Goal: Information Seeking & Learning: Learn about a topic

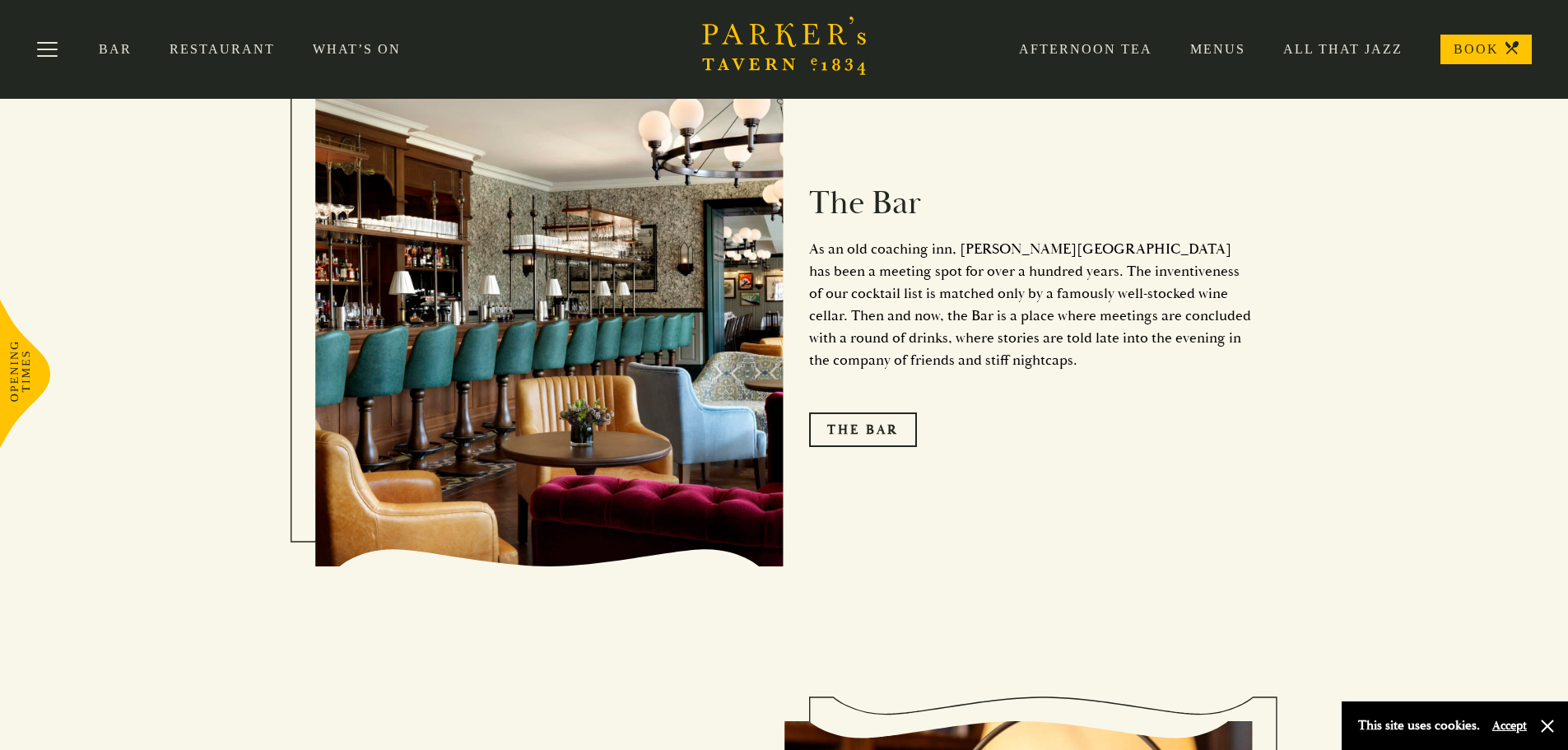
scroll to position [2129, 0]
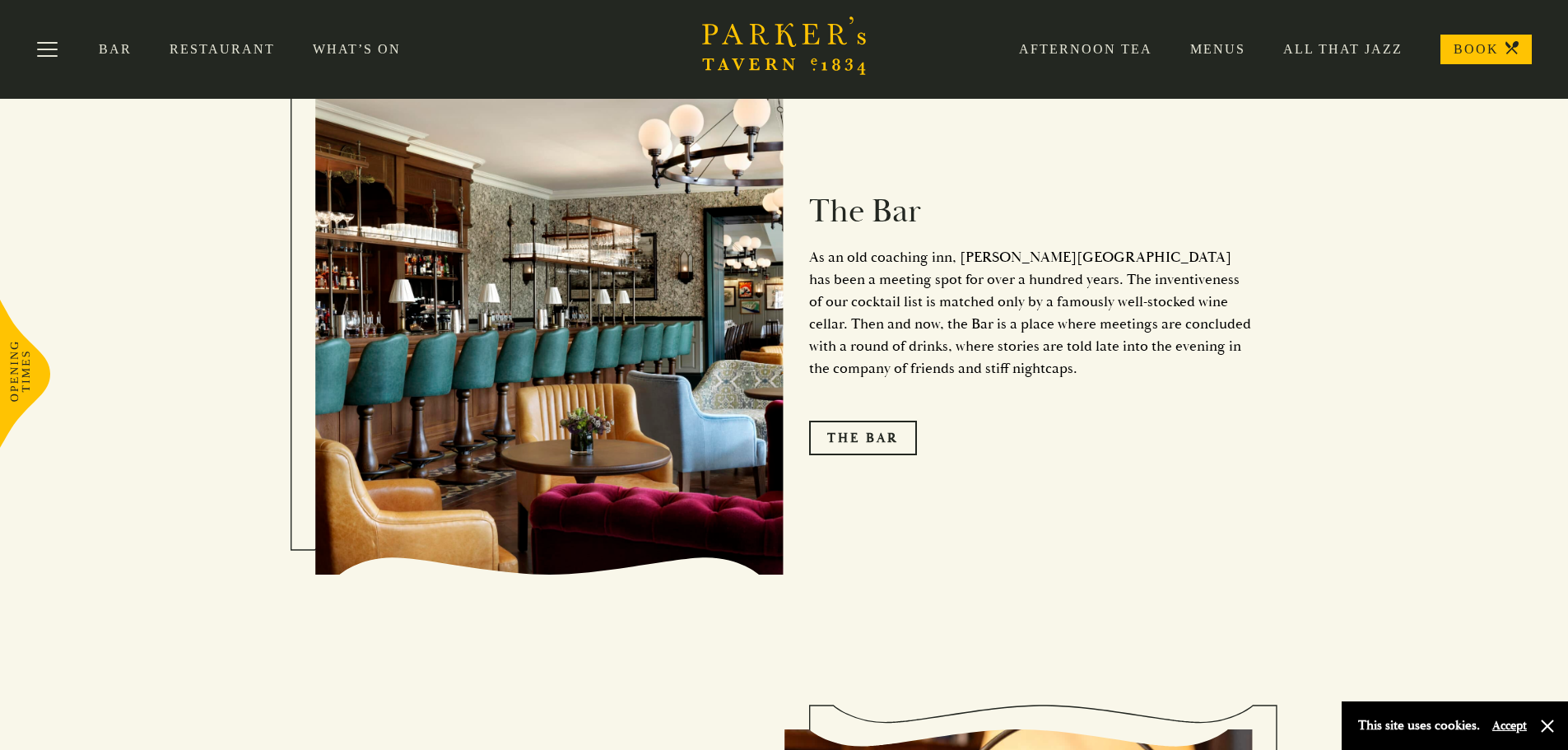
click at [226, 50] on link "Restaurant" at bounding box center [241, 50] width 143 height 17
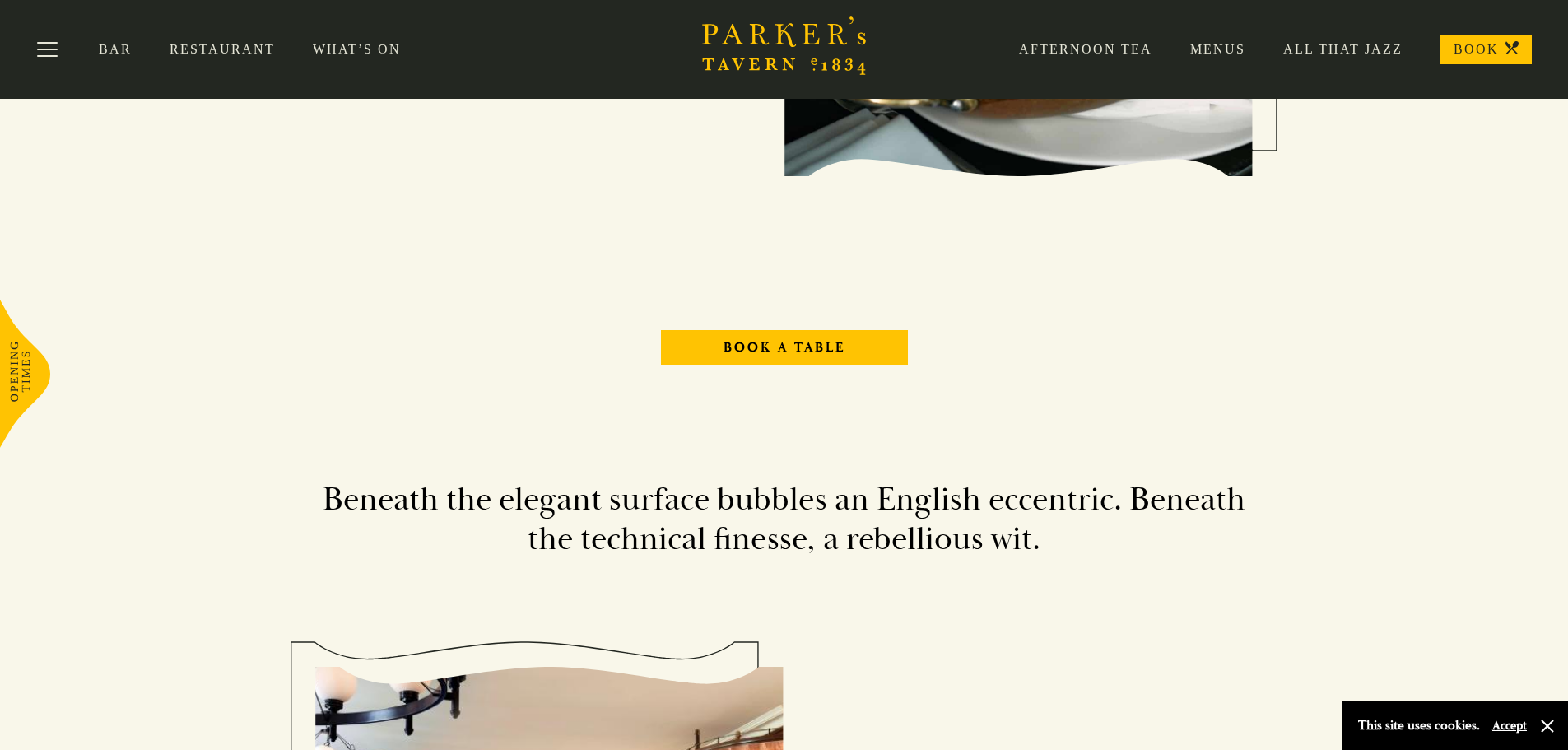
scroll to position [1976, 0]
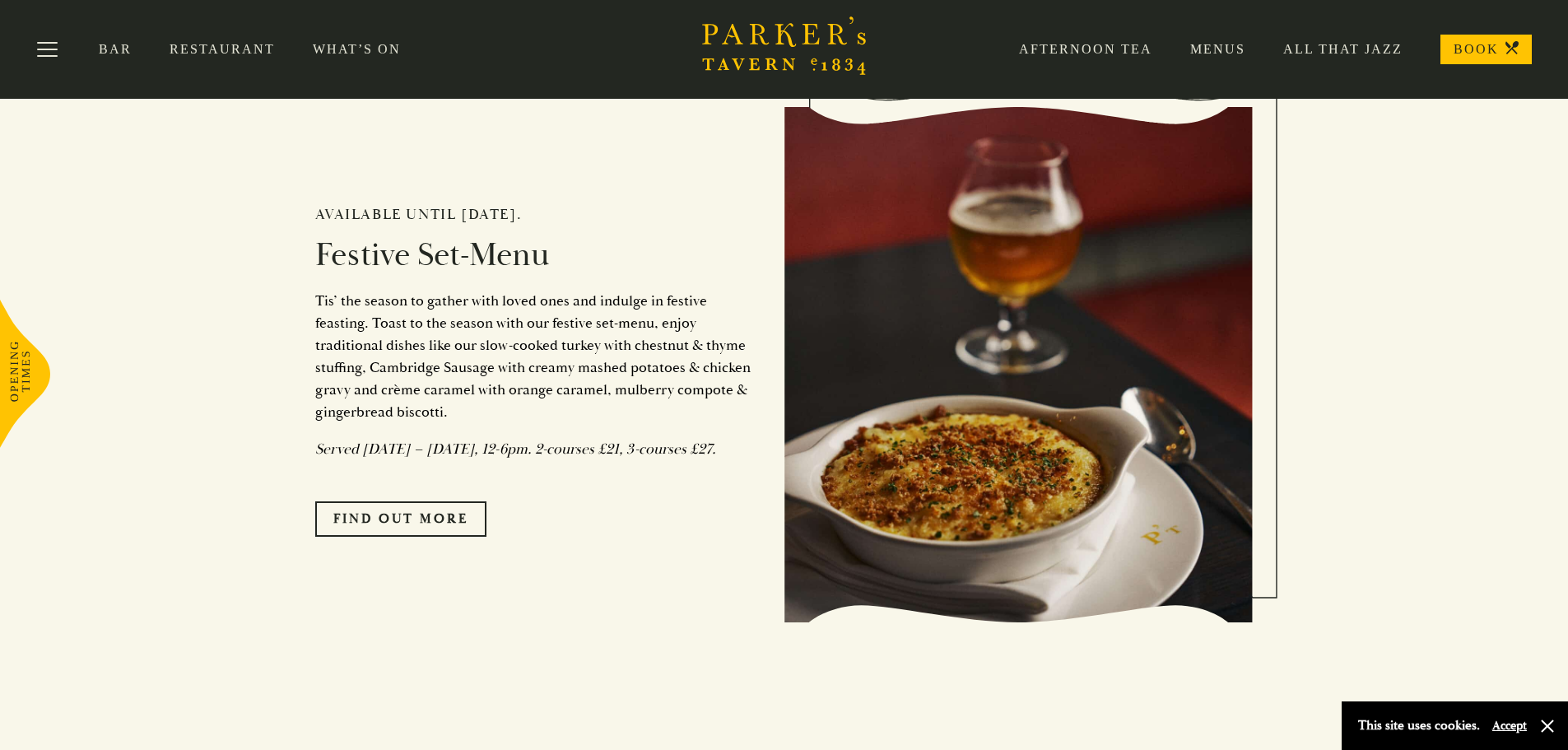
scroll to position [1400, 0]
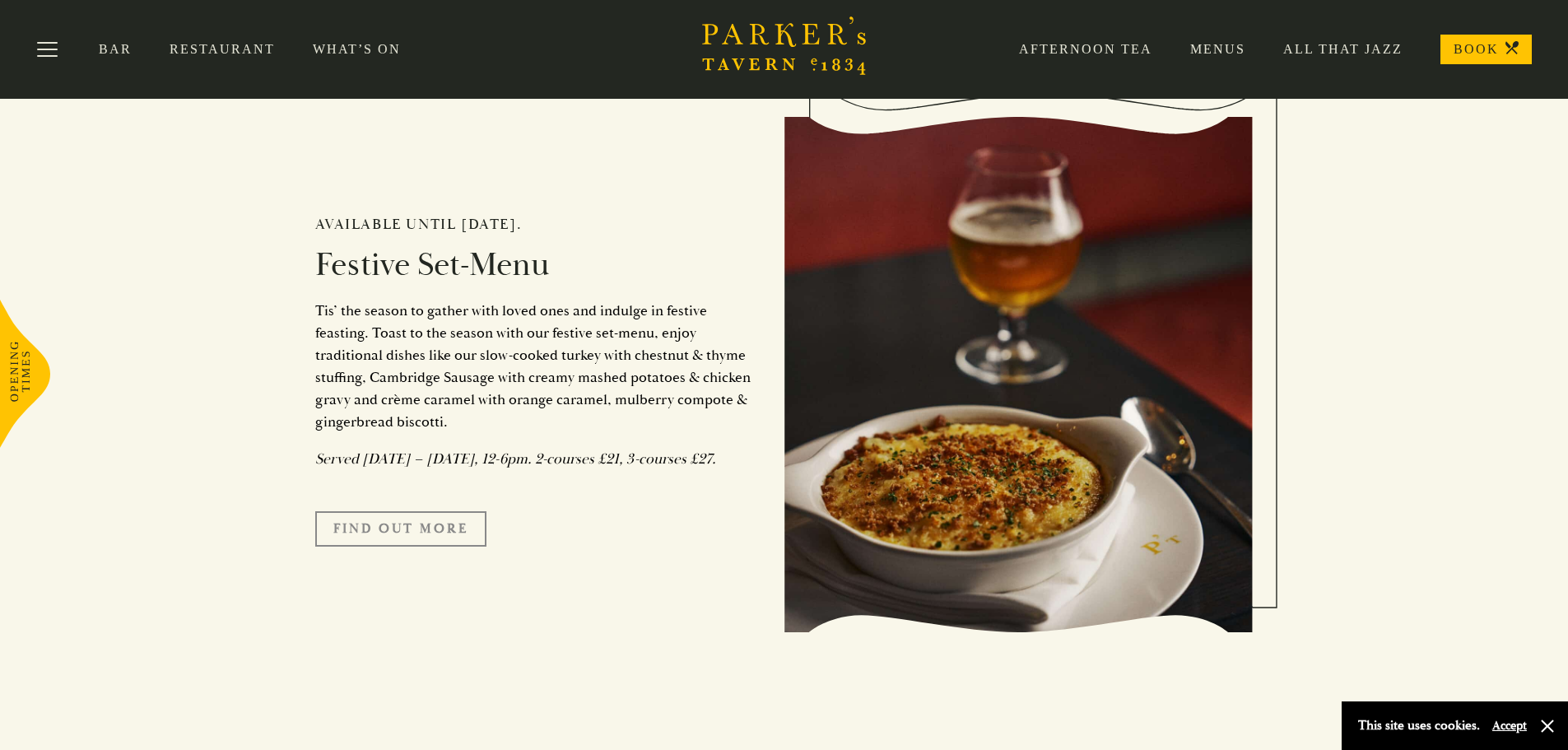
click at [423, 546] on link "FIND OUT MORE" at bounding box center [401, 528] width 171 height 35
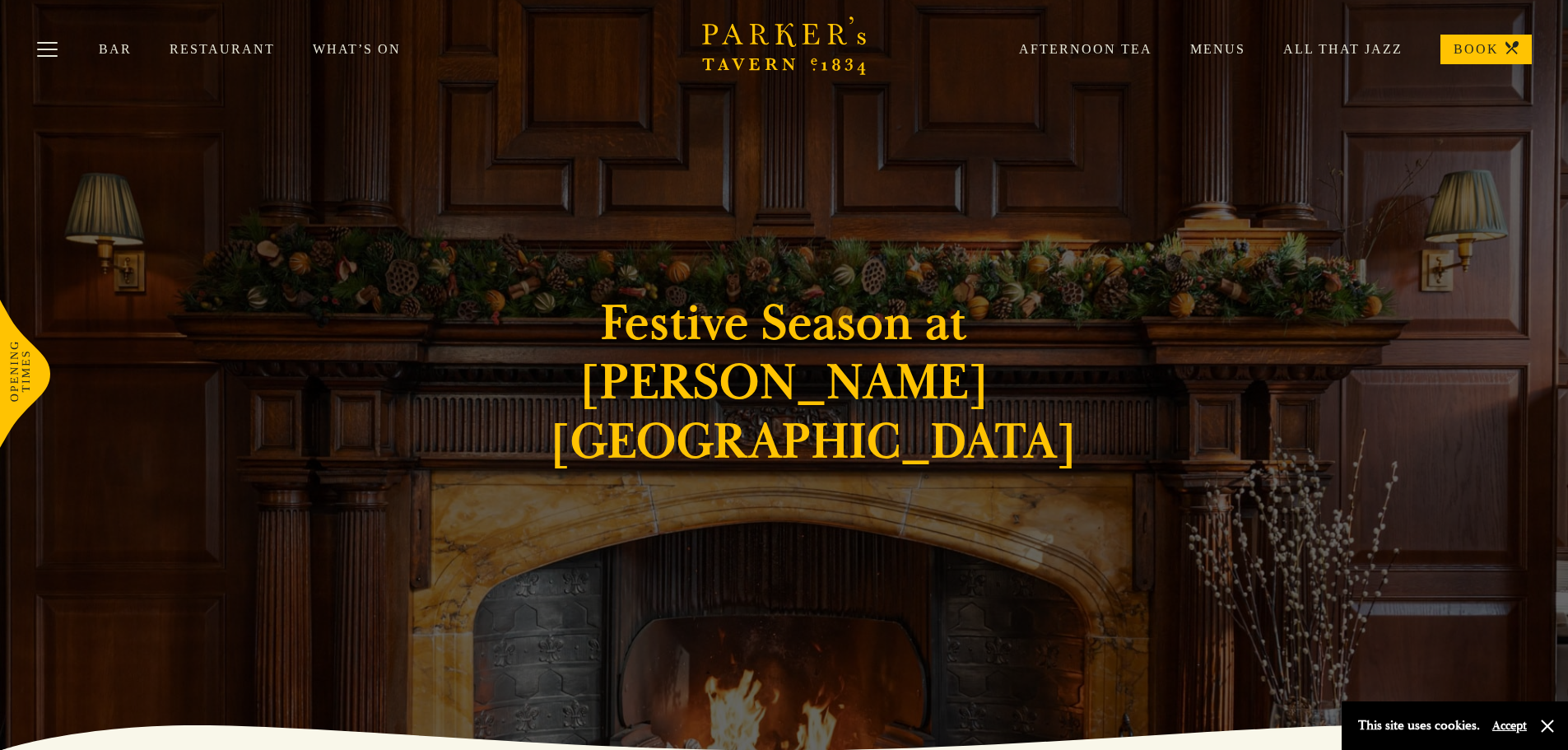
click at [235, 45] on link "Restaurant" at bounding box center [241, 50] width 143 height 17
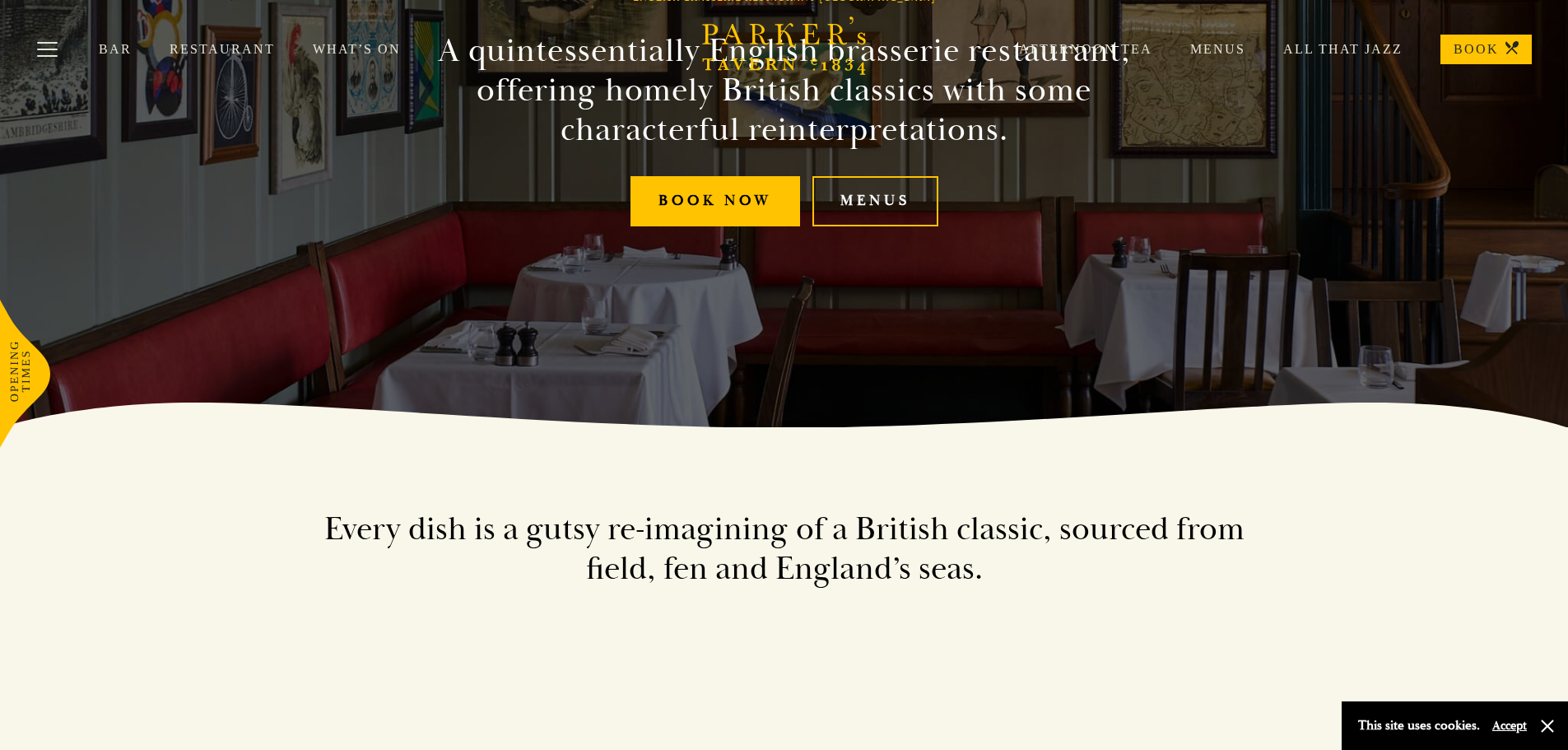
scroll to position [329, 0]
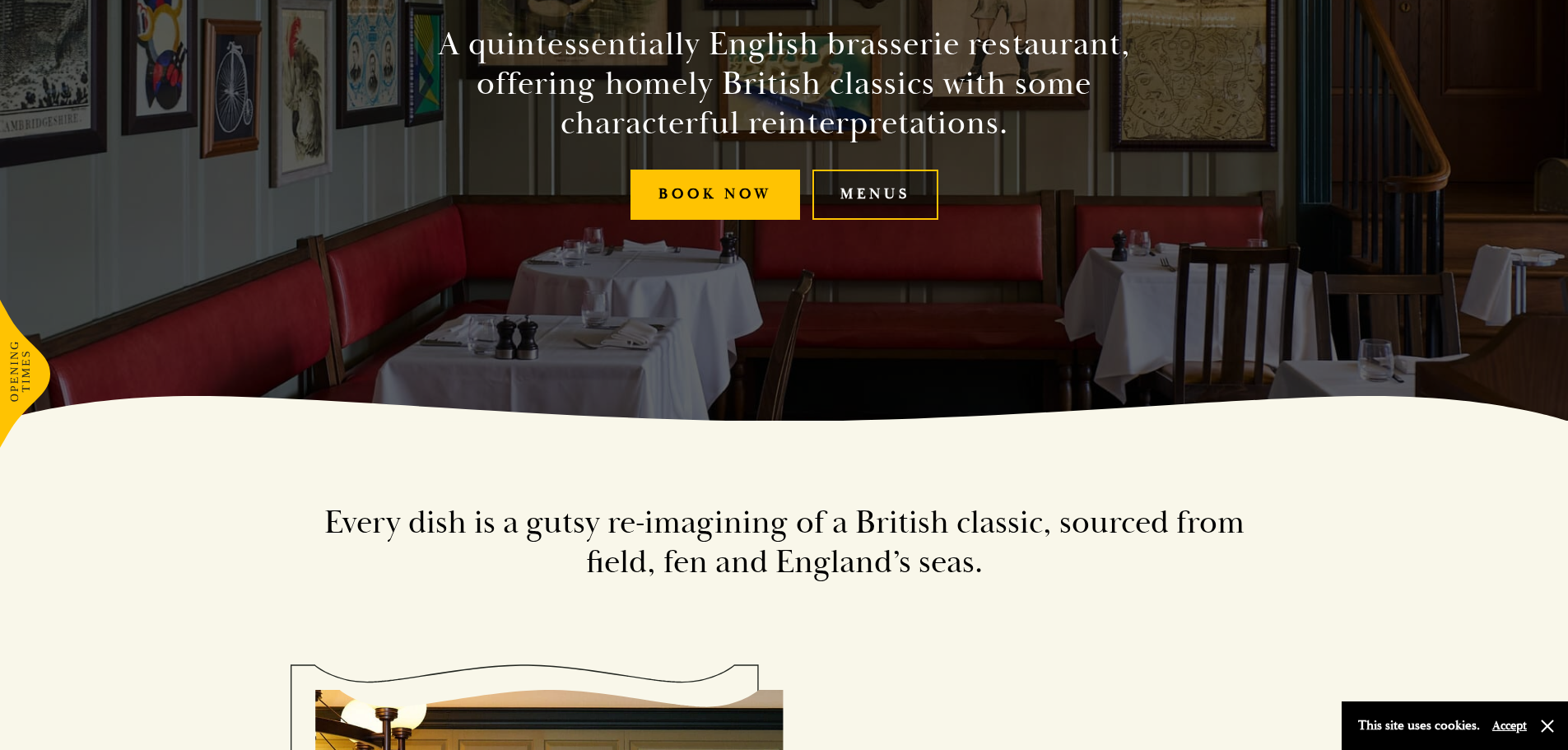
click at [870, 201] on link "Menus" at bounding box center [875, 195] width 126 height 51
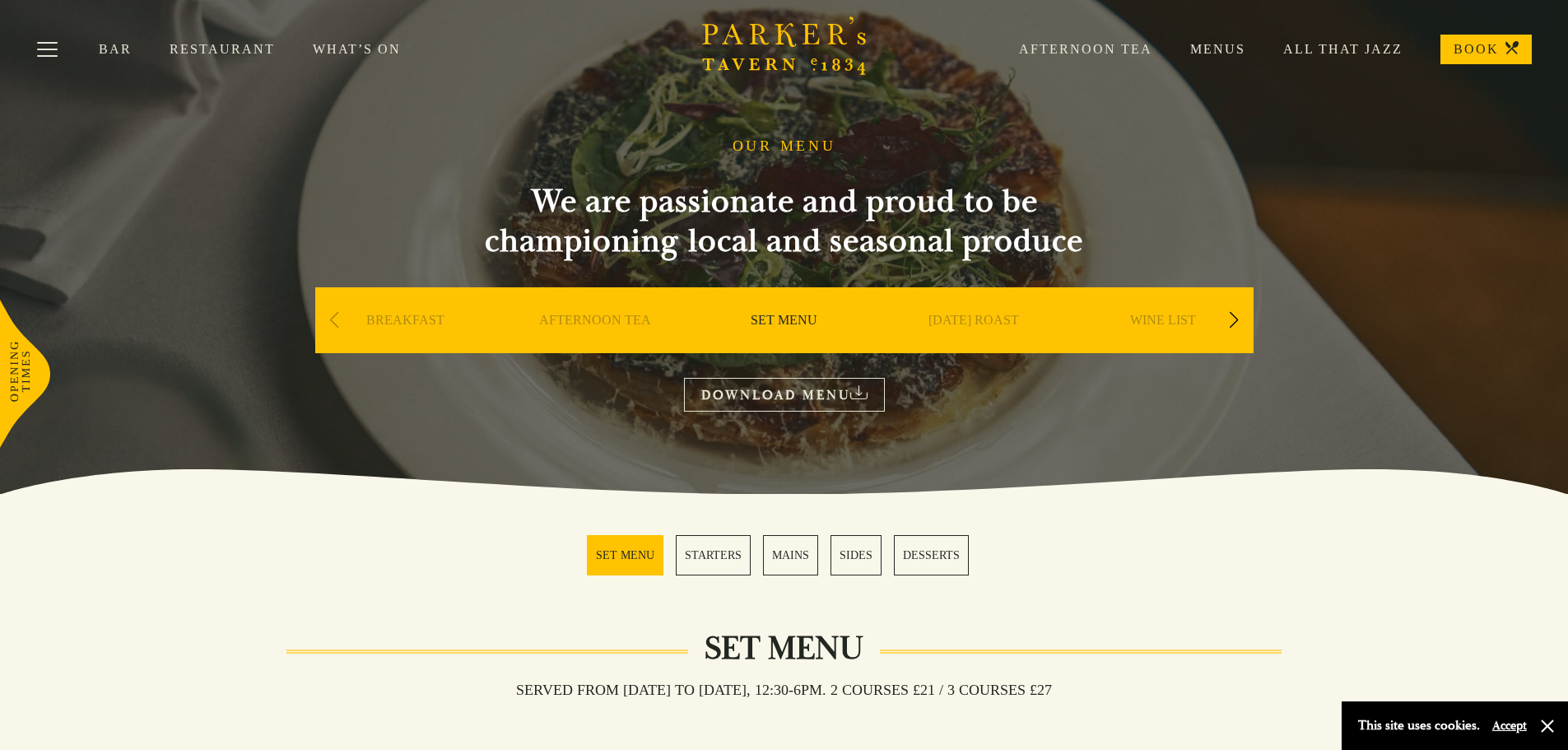
click at [1239, 316] on div "Next slide" at bounding box center [1234, 320] width 22 height 36
click at [1240, 316] on div "Next slide" at bounding box center [1234, 320] width 22 height 36
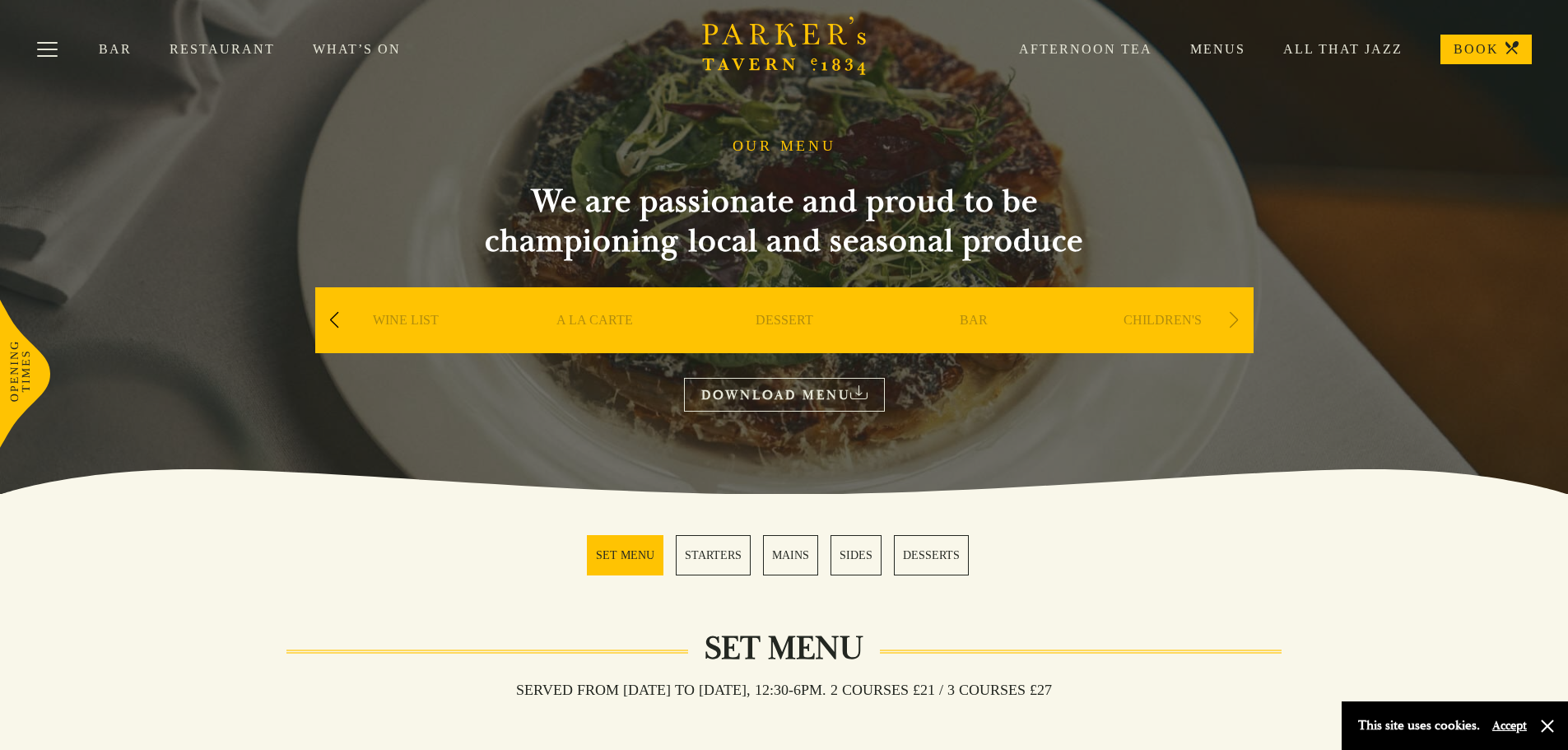
click at [814, 69] on circle "Brasserie Restaurant Cambridge | Parker's Tavern Cambridge" at bounding box center [814, 70] width 2 height 2
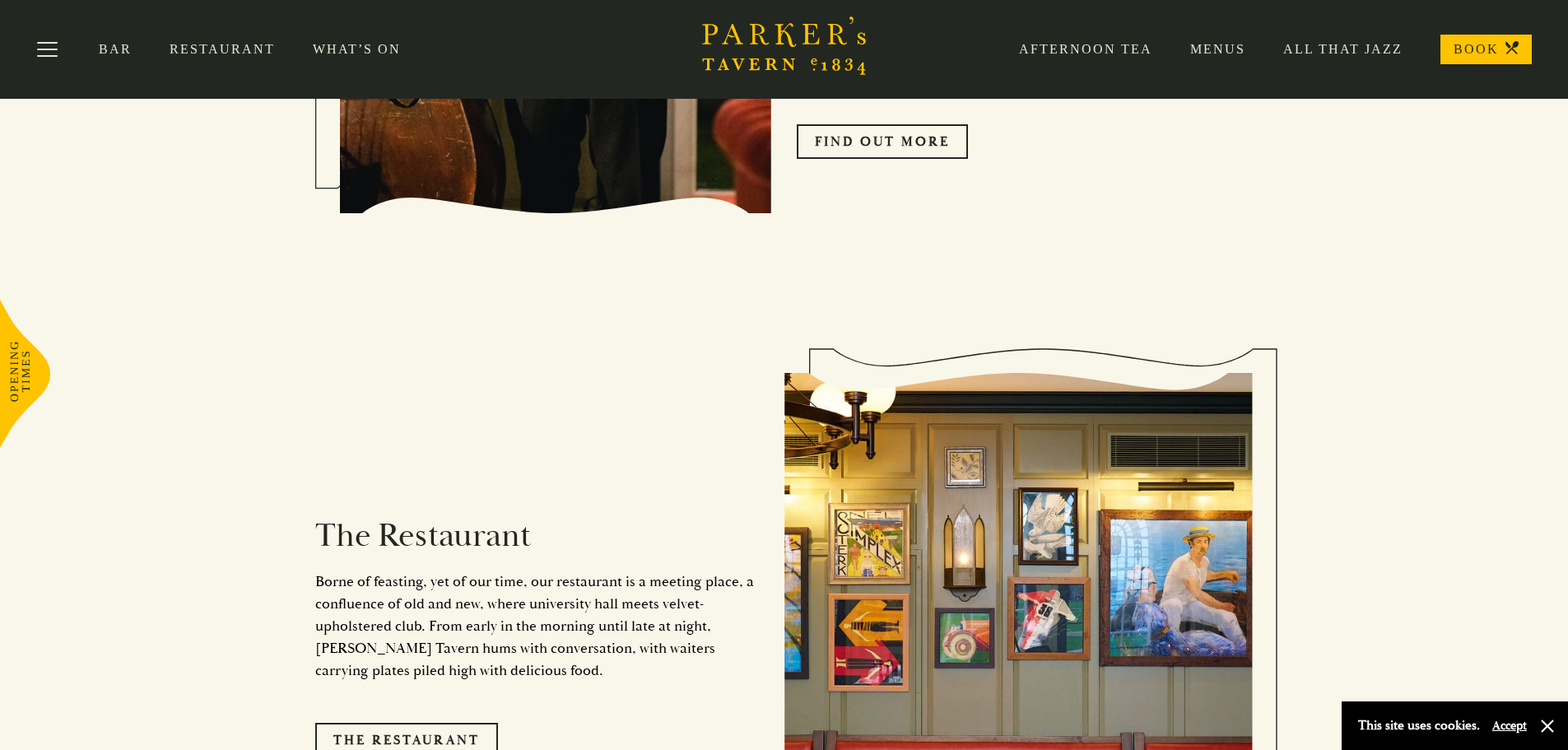
scroll to position [1060, 0]
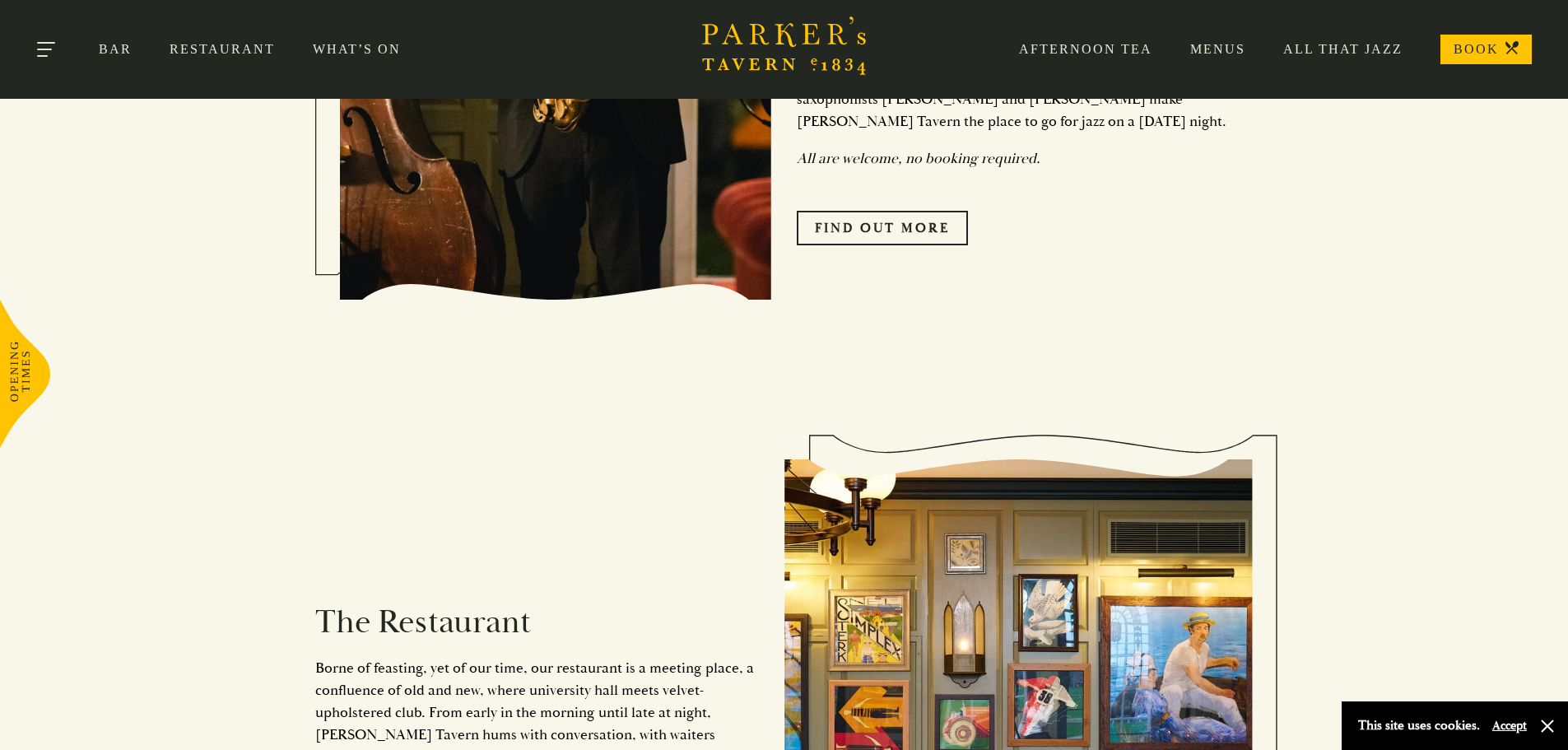
click at [69, 51] on button "Toggle navigation" at bounding box center [47, 51] width 70 height 70
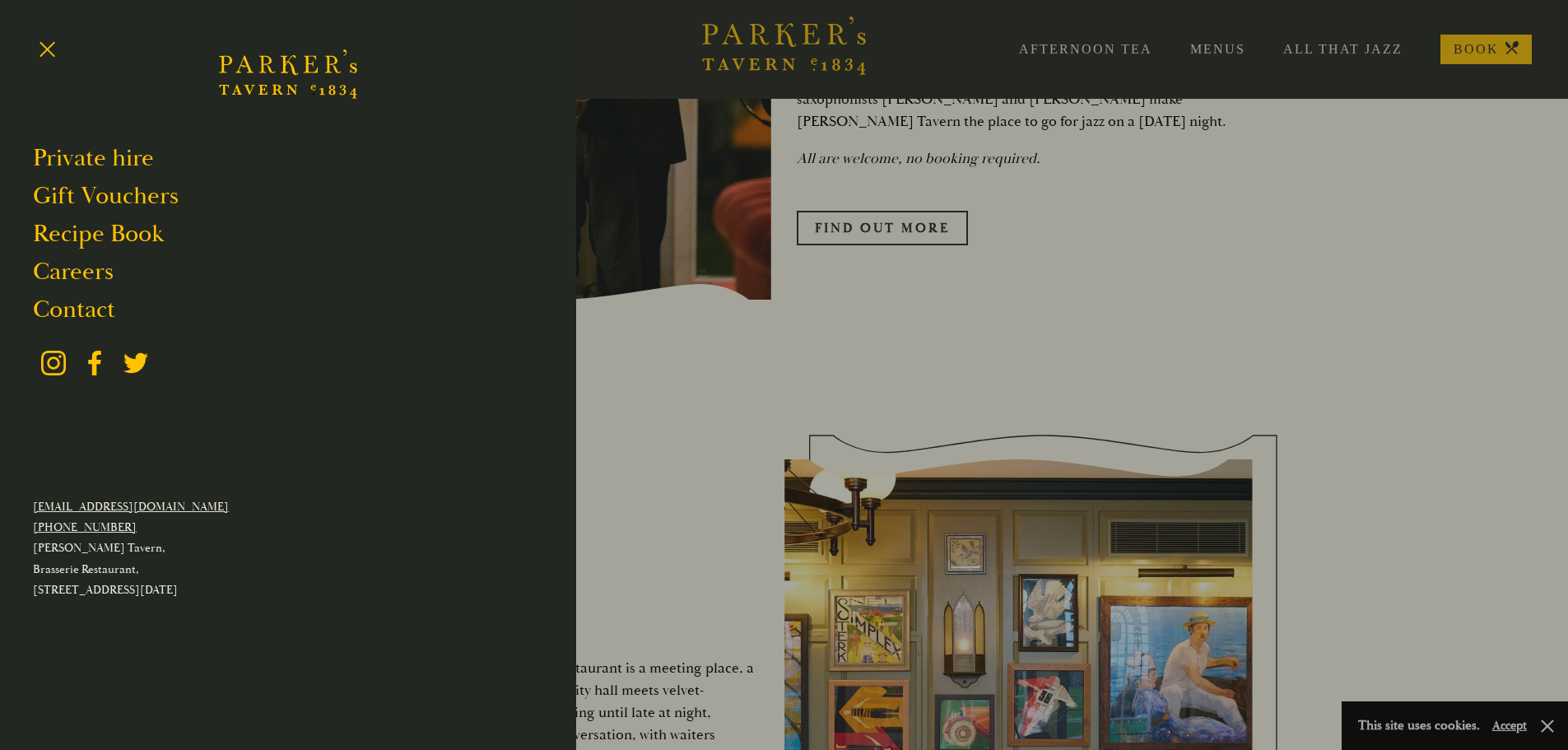
click at [1236, 62] on div at bounding box center [784, 375] width 1568 height 750
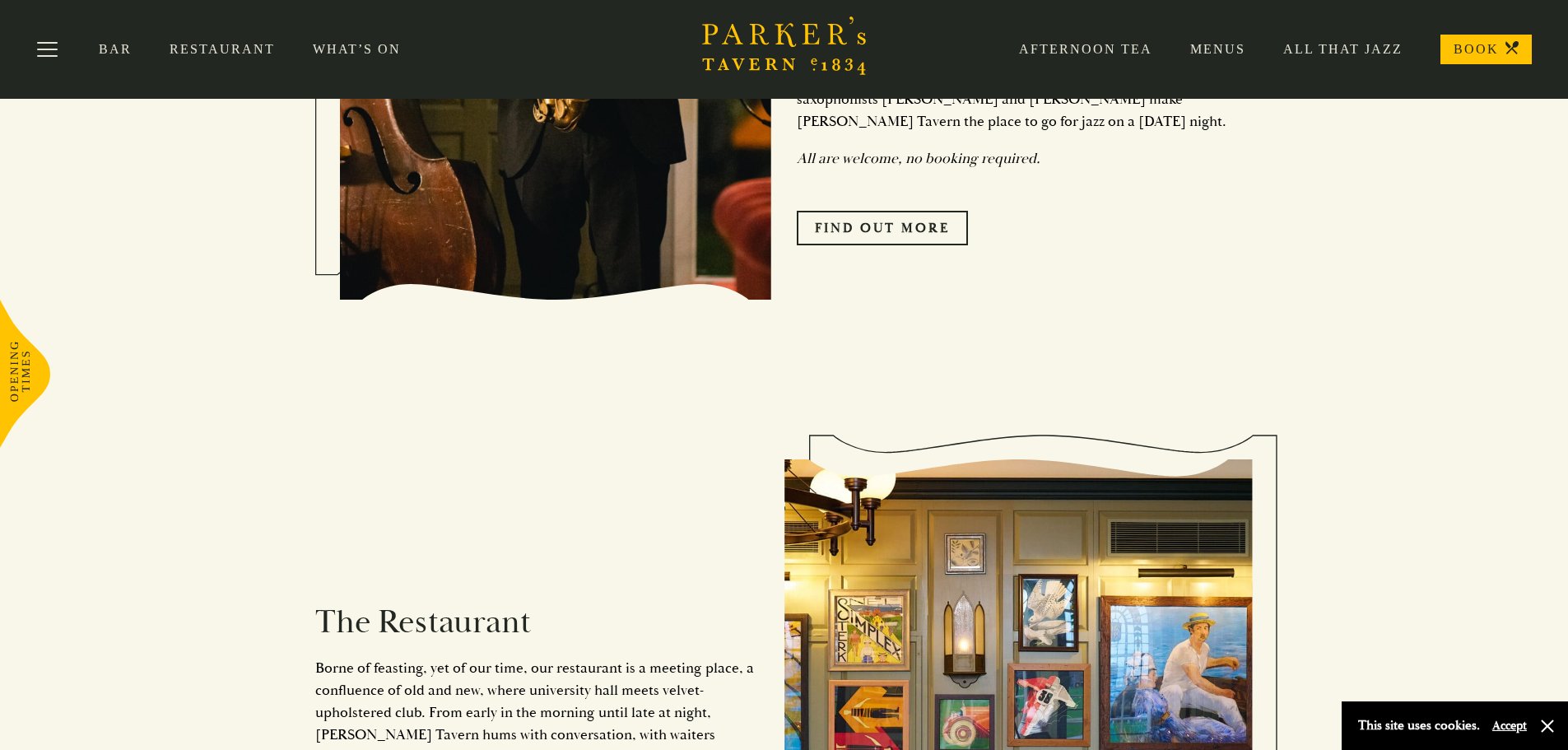
click at [1222, 47] on link "Menus" at bounding box center [1199, 50] width 93 height 17
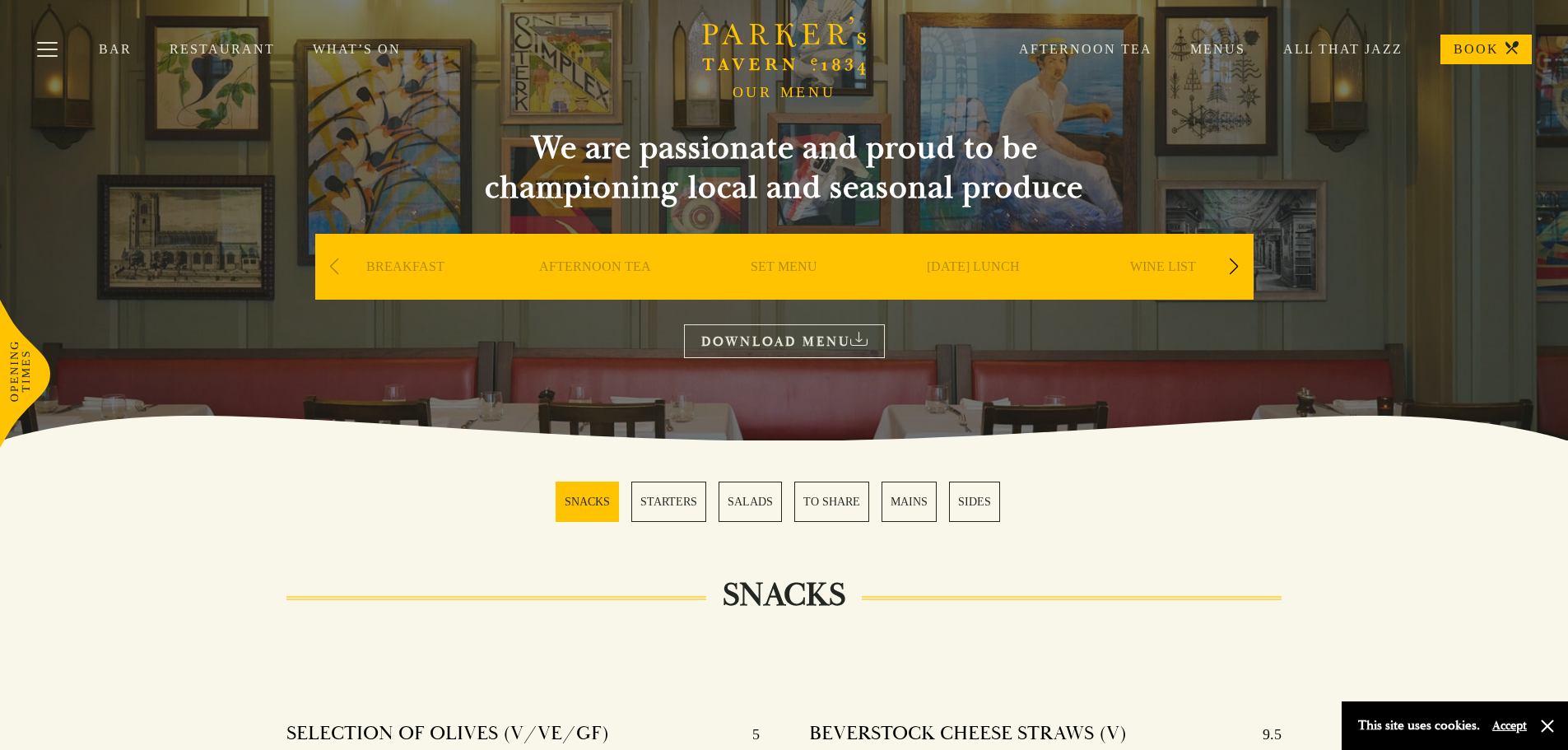
scroll to position [83, 0]
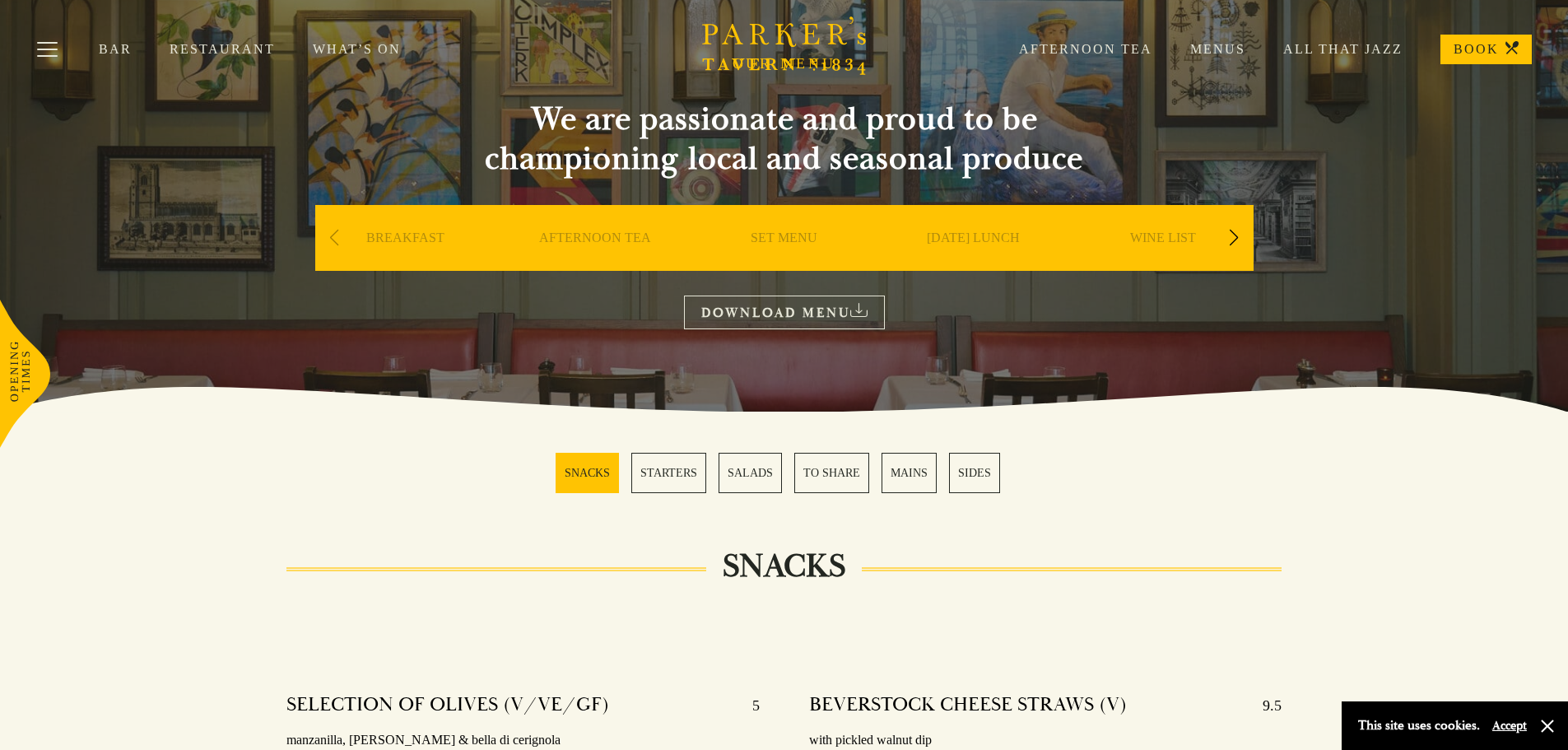
click at [789, 224] on div "SET MENU" at bounding box center [784, 262] width 181 height 116
click at [784, 235] on link "SET MENU" at bounding box center [784, 262] width 67 height 66
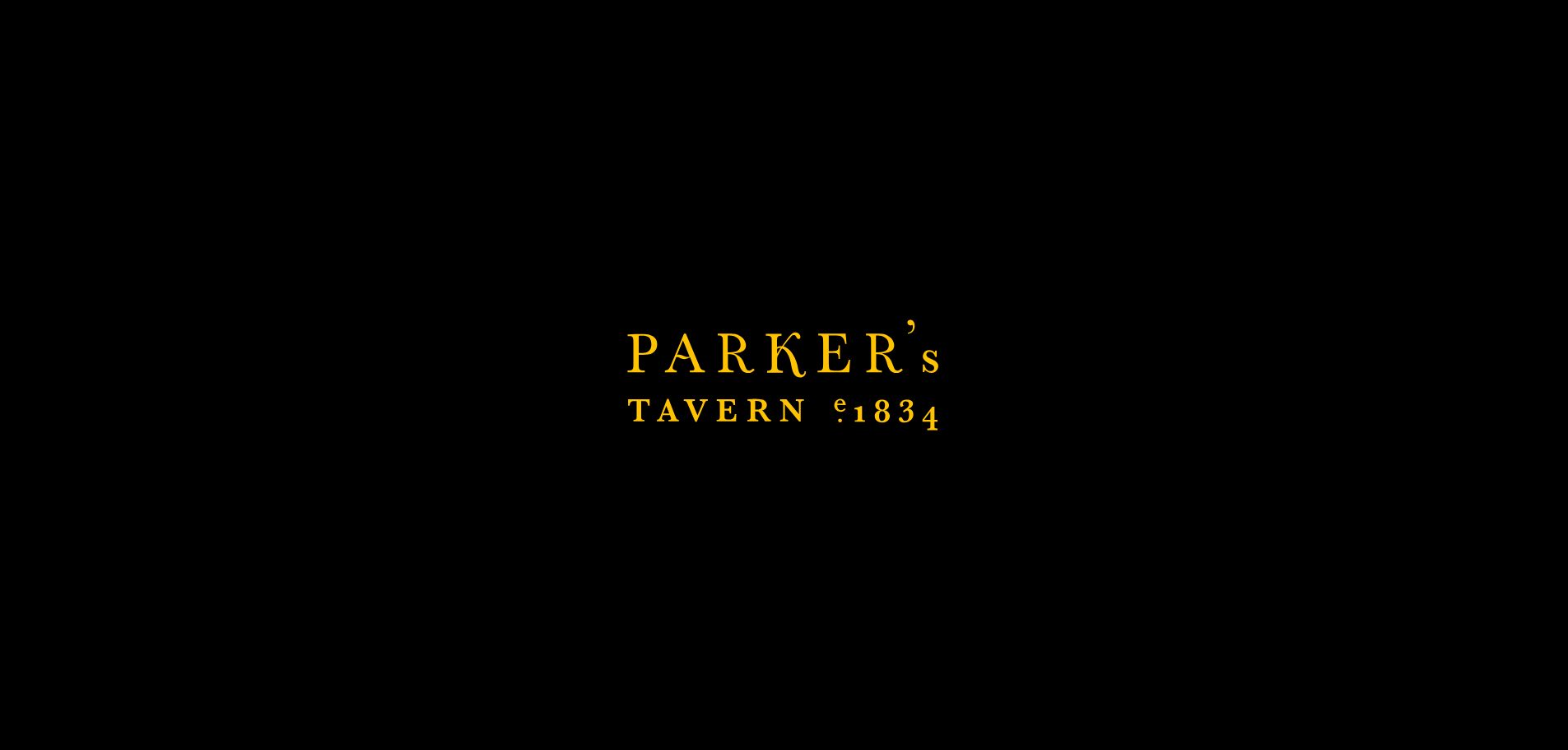
scroll to position [576, 0]
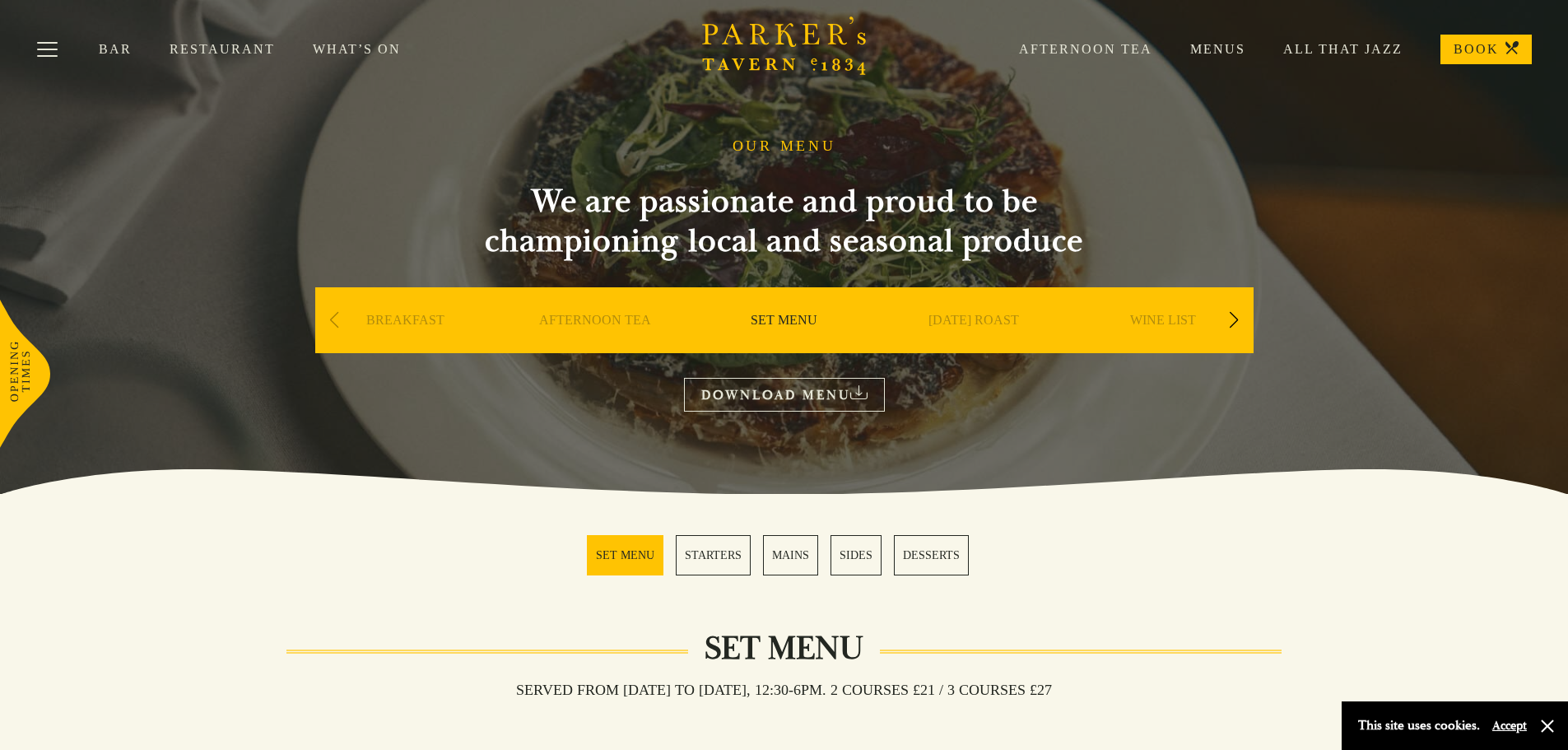
click at [359, 55] on link "What’s On" at bounding box center [375, 50] width 126 height 17
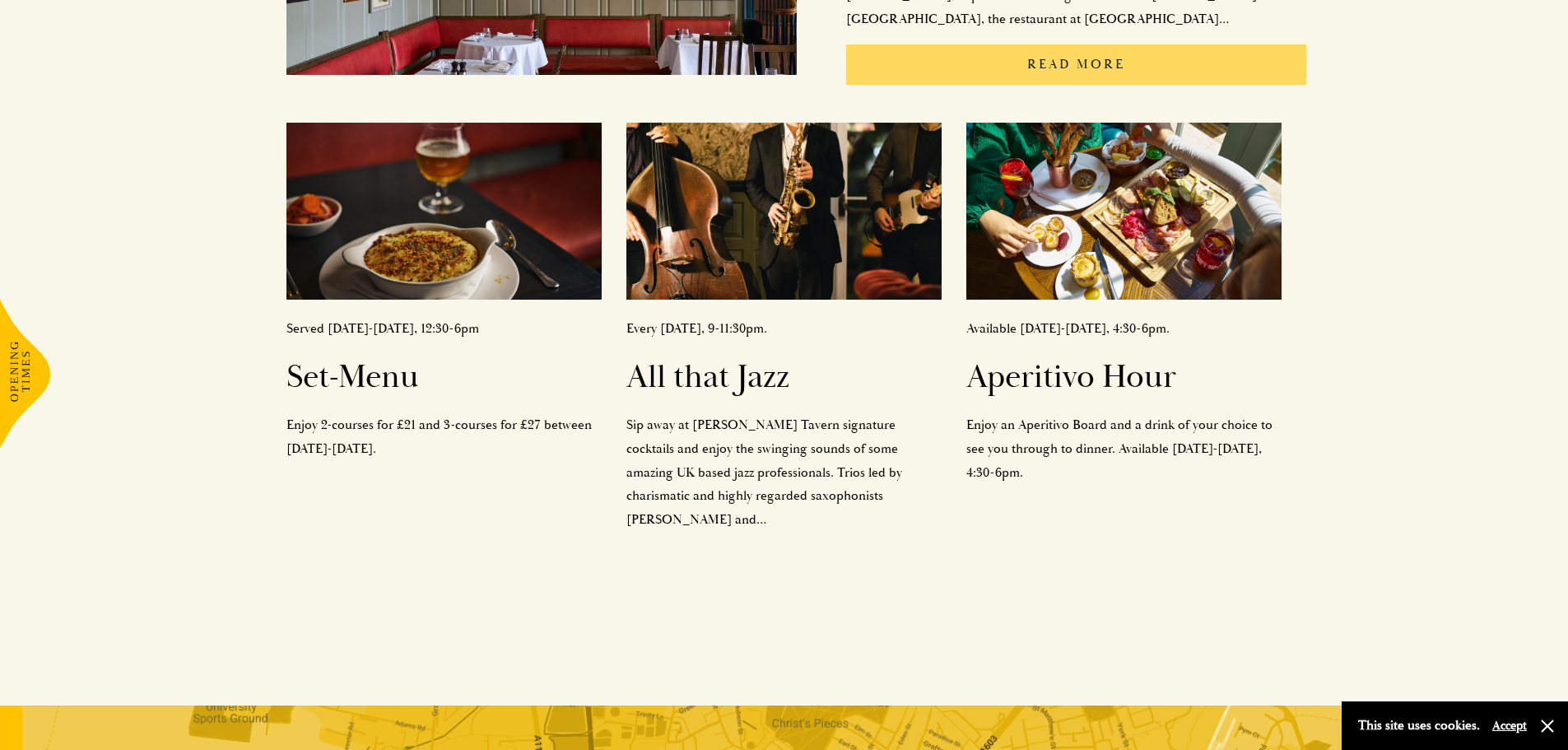
scroll to position [905, 0]
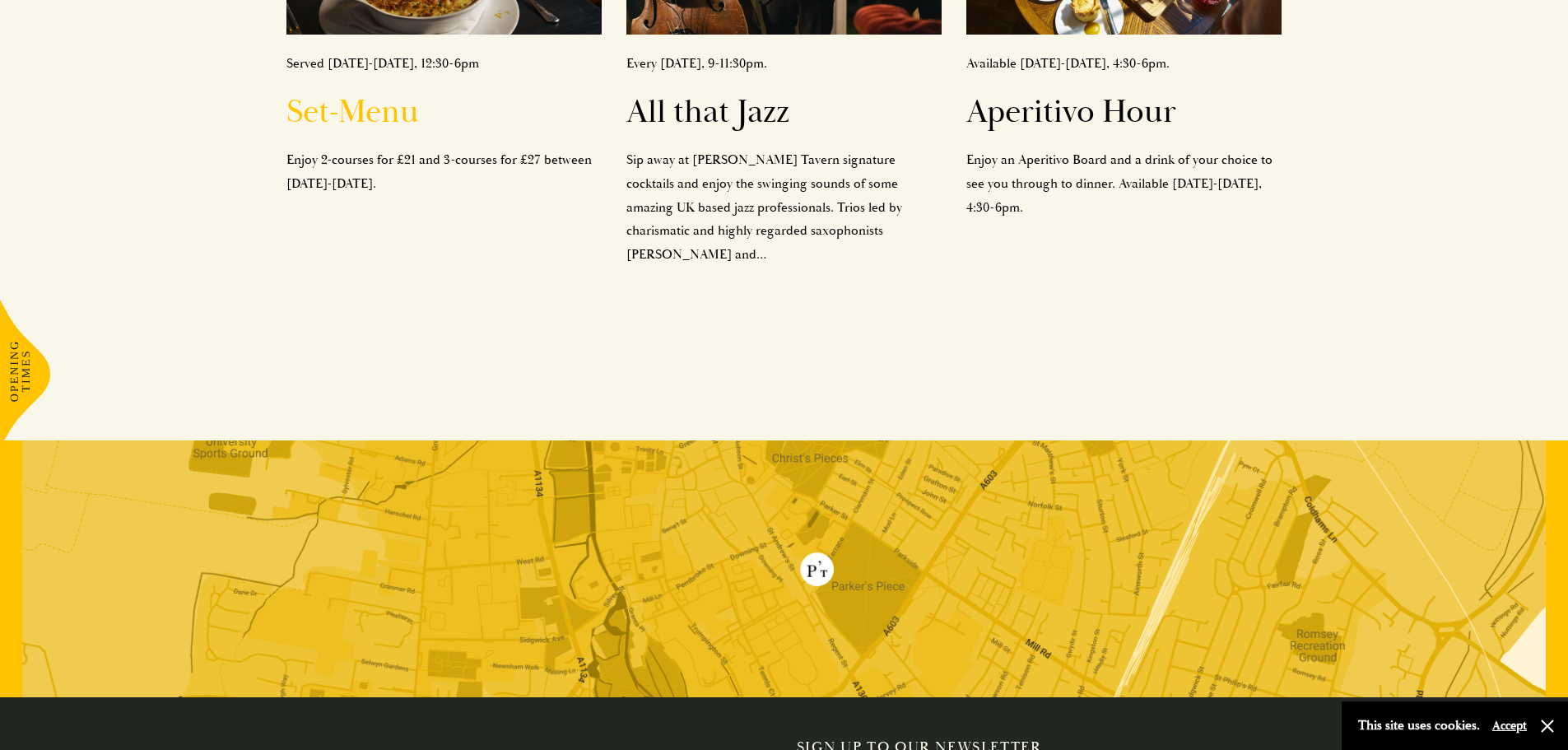
click at [400, 92] on h2 "Set-Menu" at bounding box center [445, 111] width 315 height 40
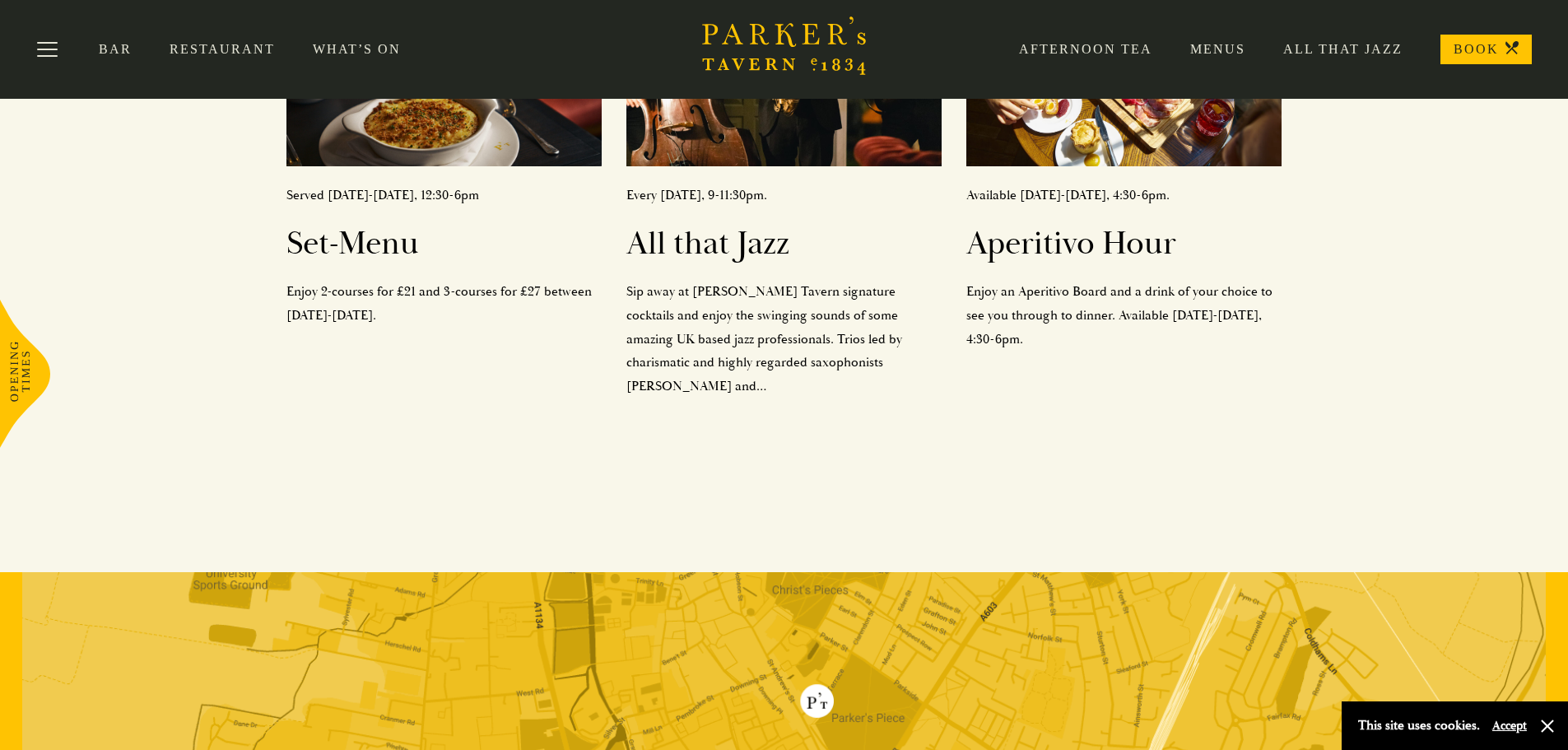
scroll to position [741, 0]
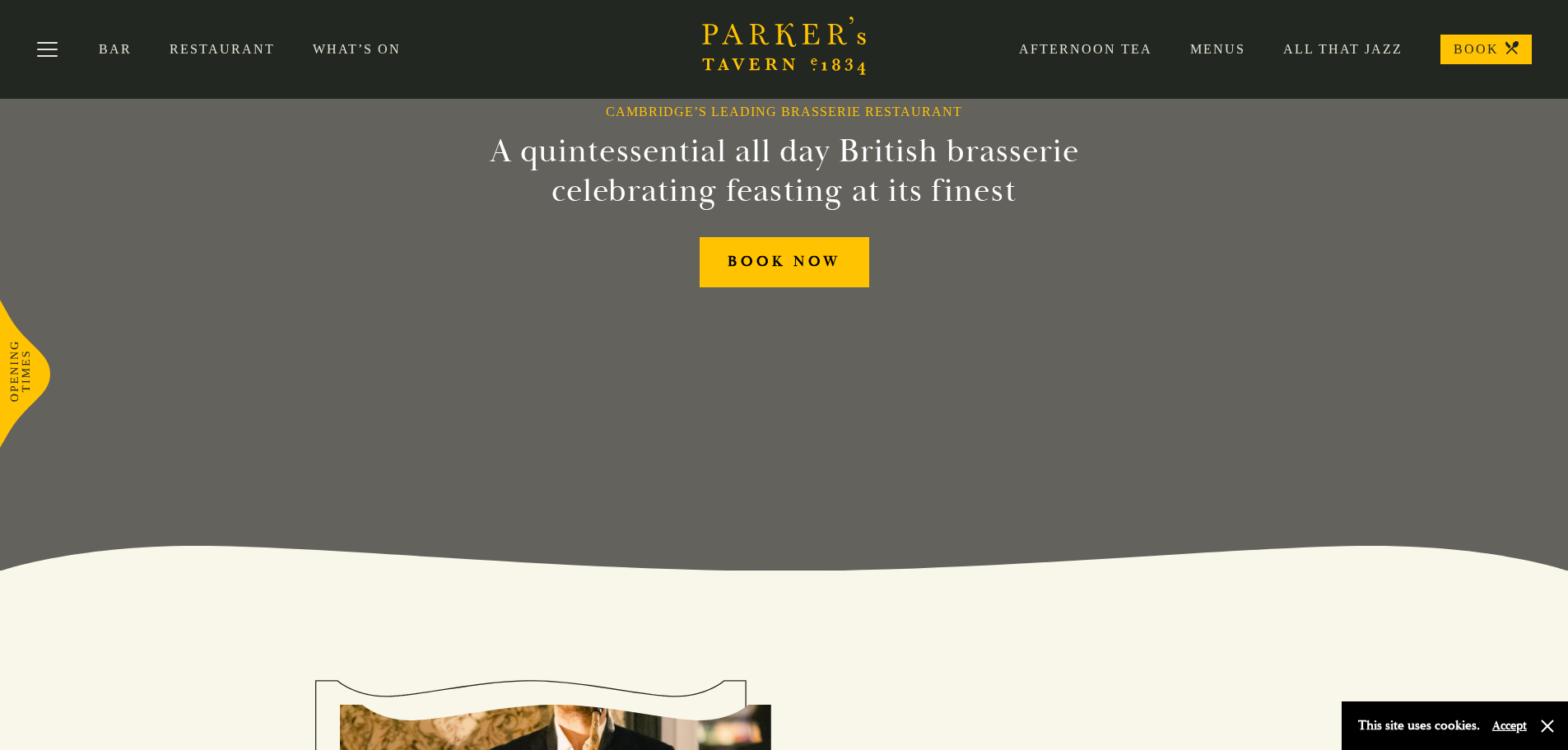
scroll to position [154, 0]
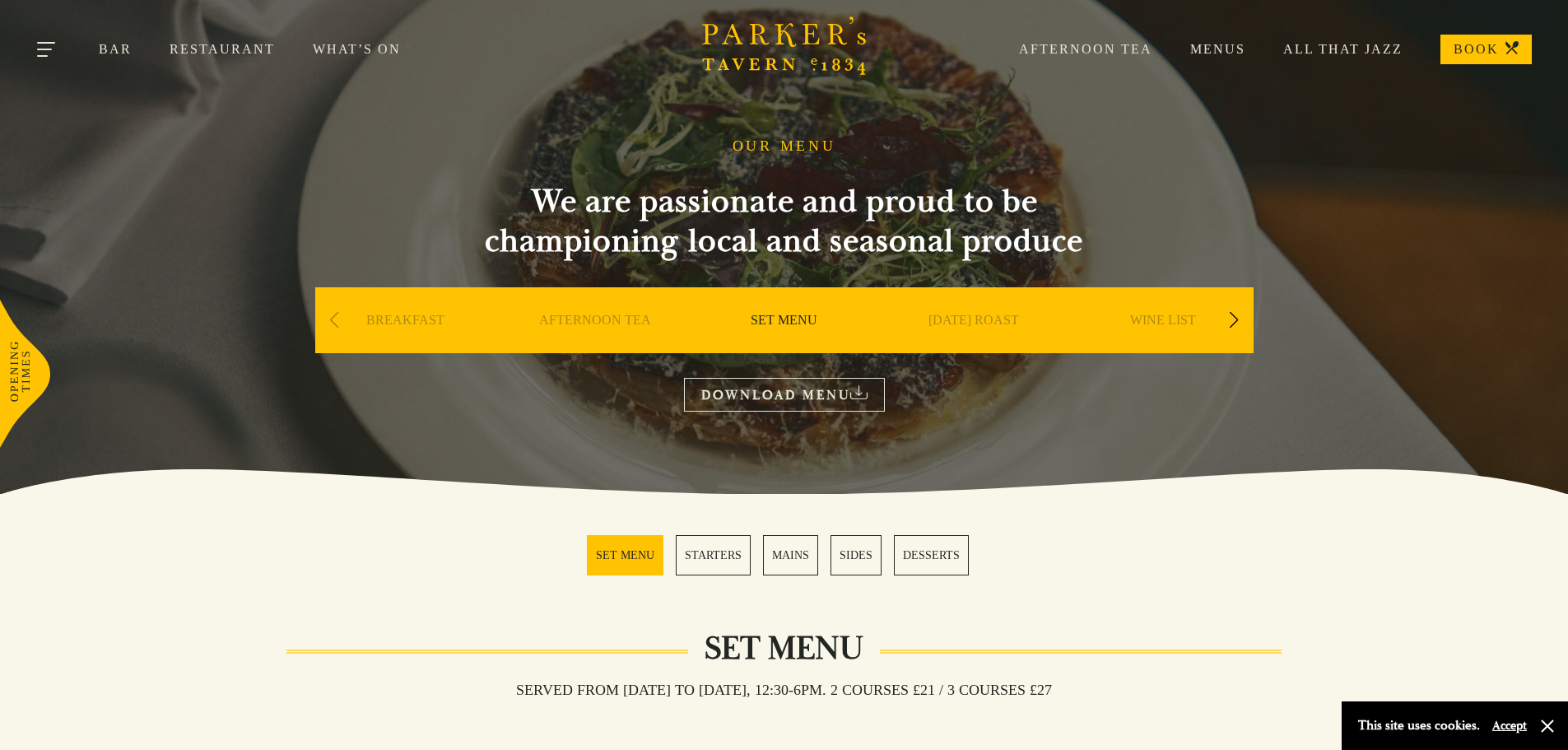
click at [59, 46] on button "Toggle navigation" at bounding box center [47, 51] width 70 height 70
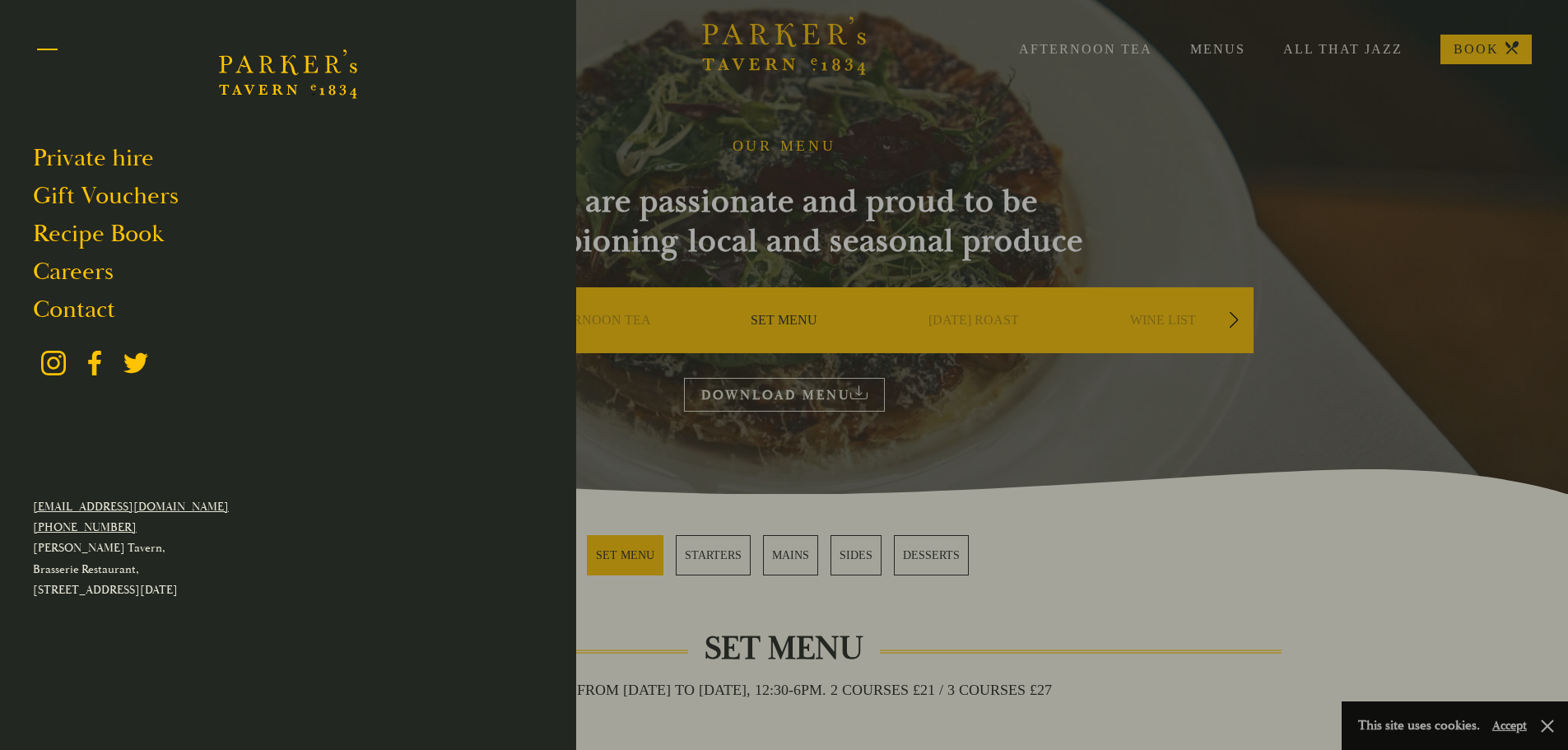
click at [59, 46] on button "Toggle navigation" at bounding box center [47, 51] width 70 height 70
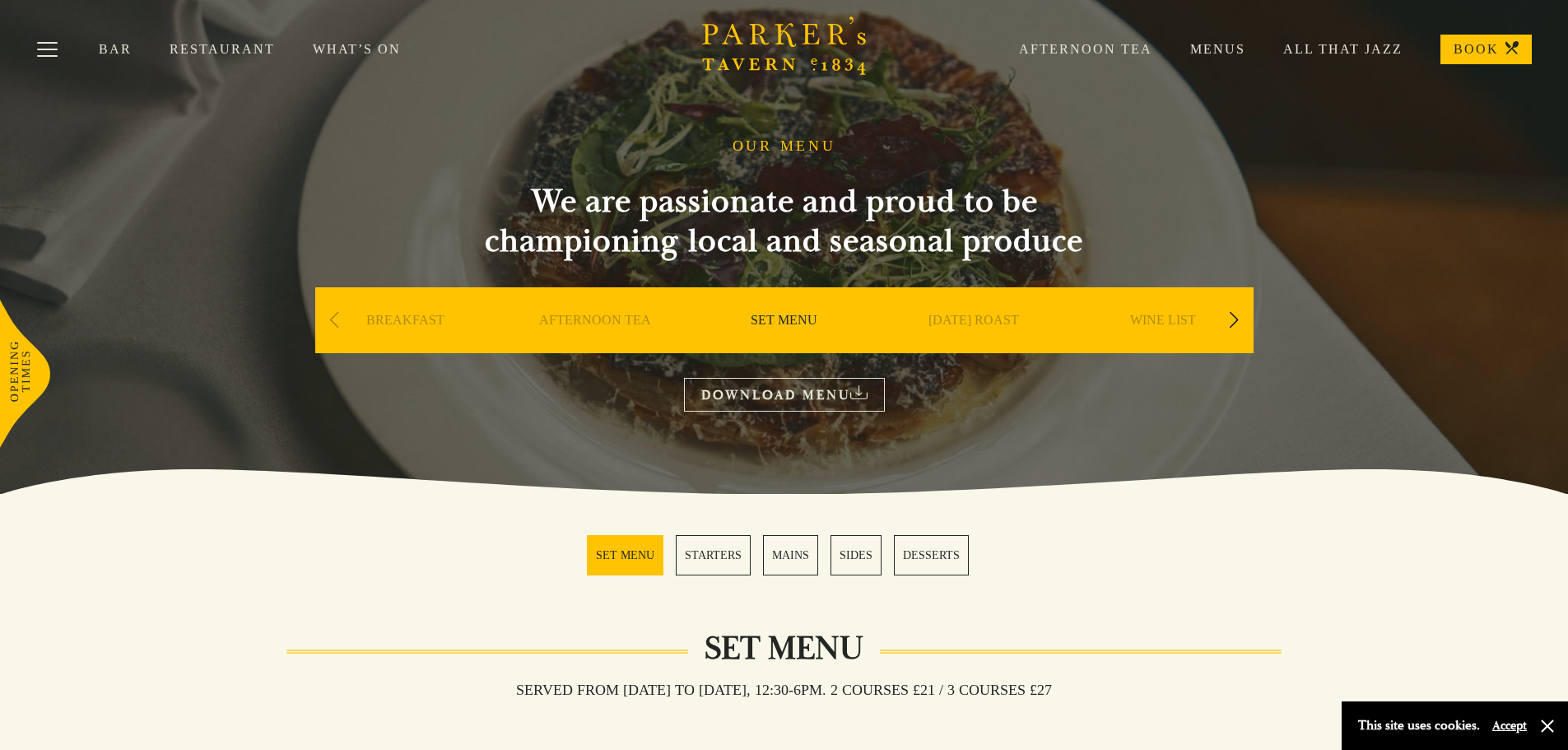
click at [227, 52] on link "Restaurant" at bounding box center [241, 50] width 143 height 17
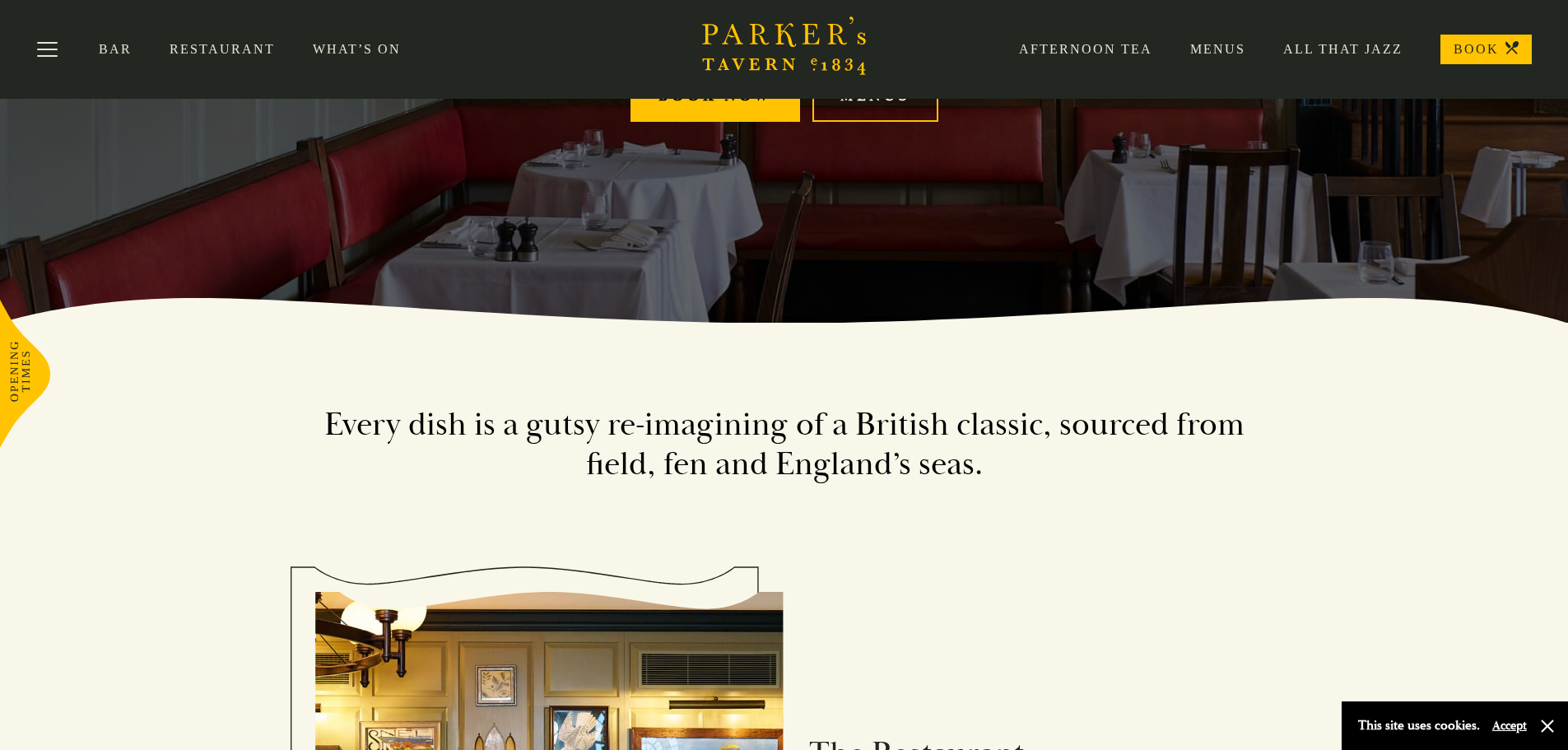
scroll to position [341, 0]
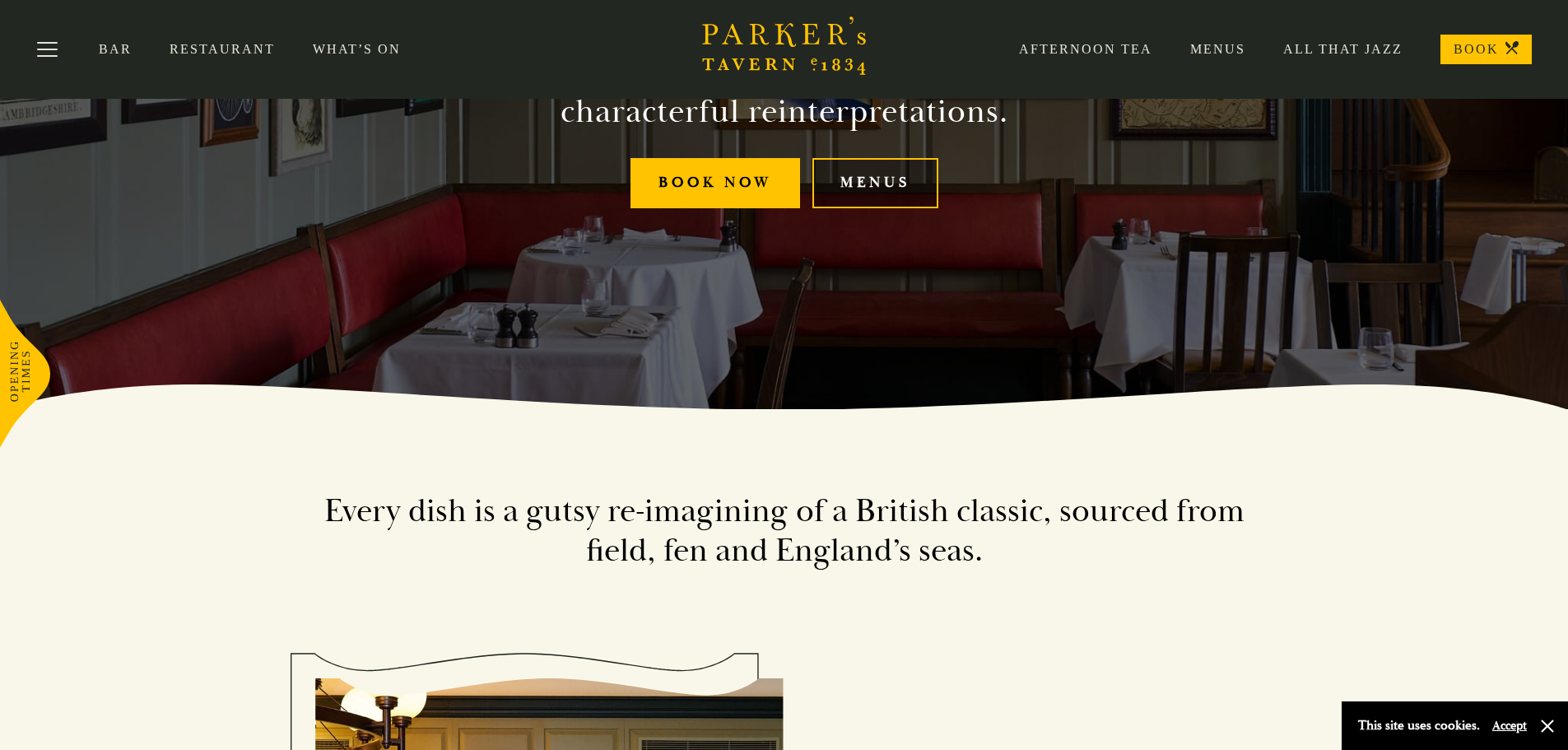
click at [866, 186] on link "Menus" at bounding box center [875, 183] width 126 height 51
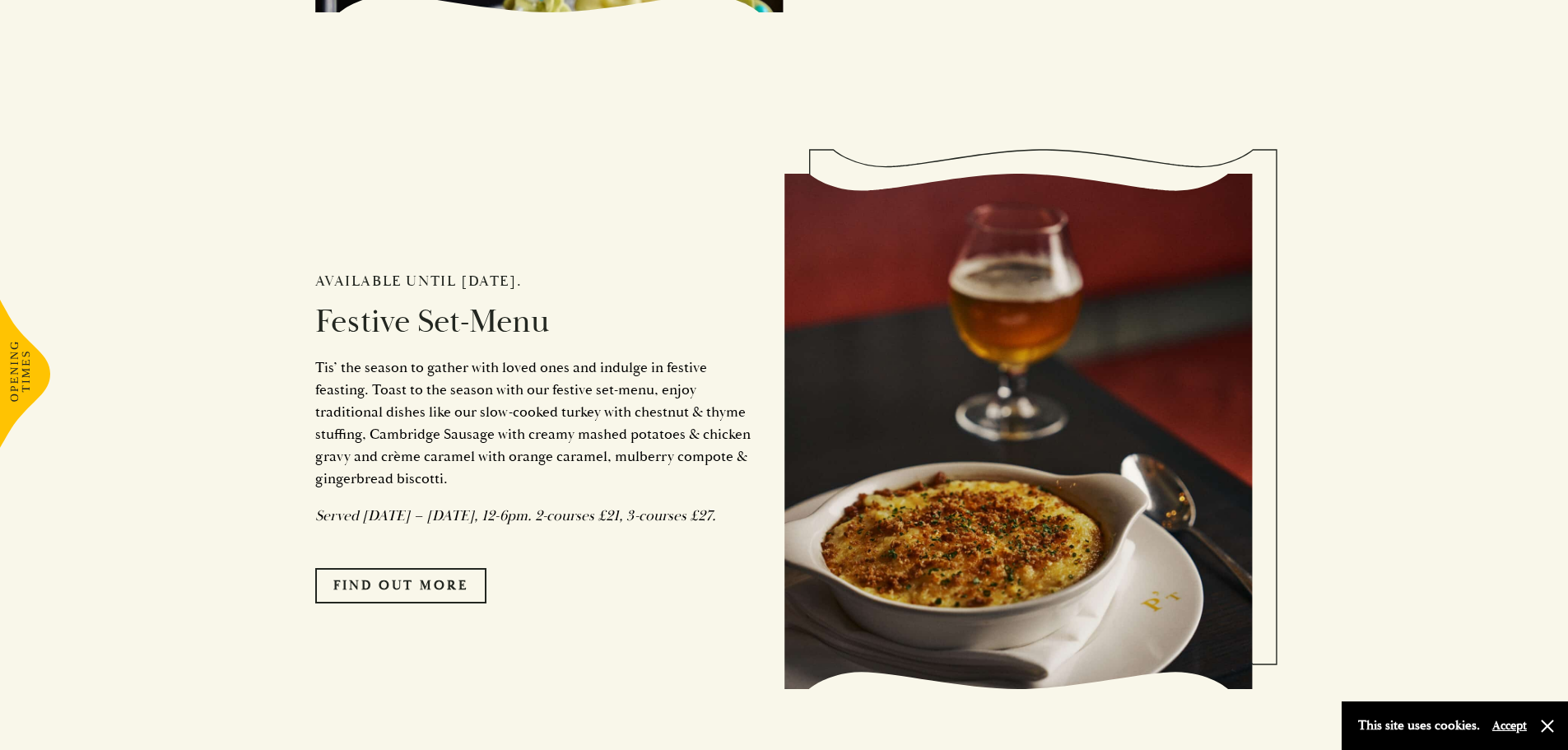
scroll to position [1564, 0]
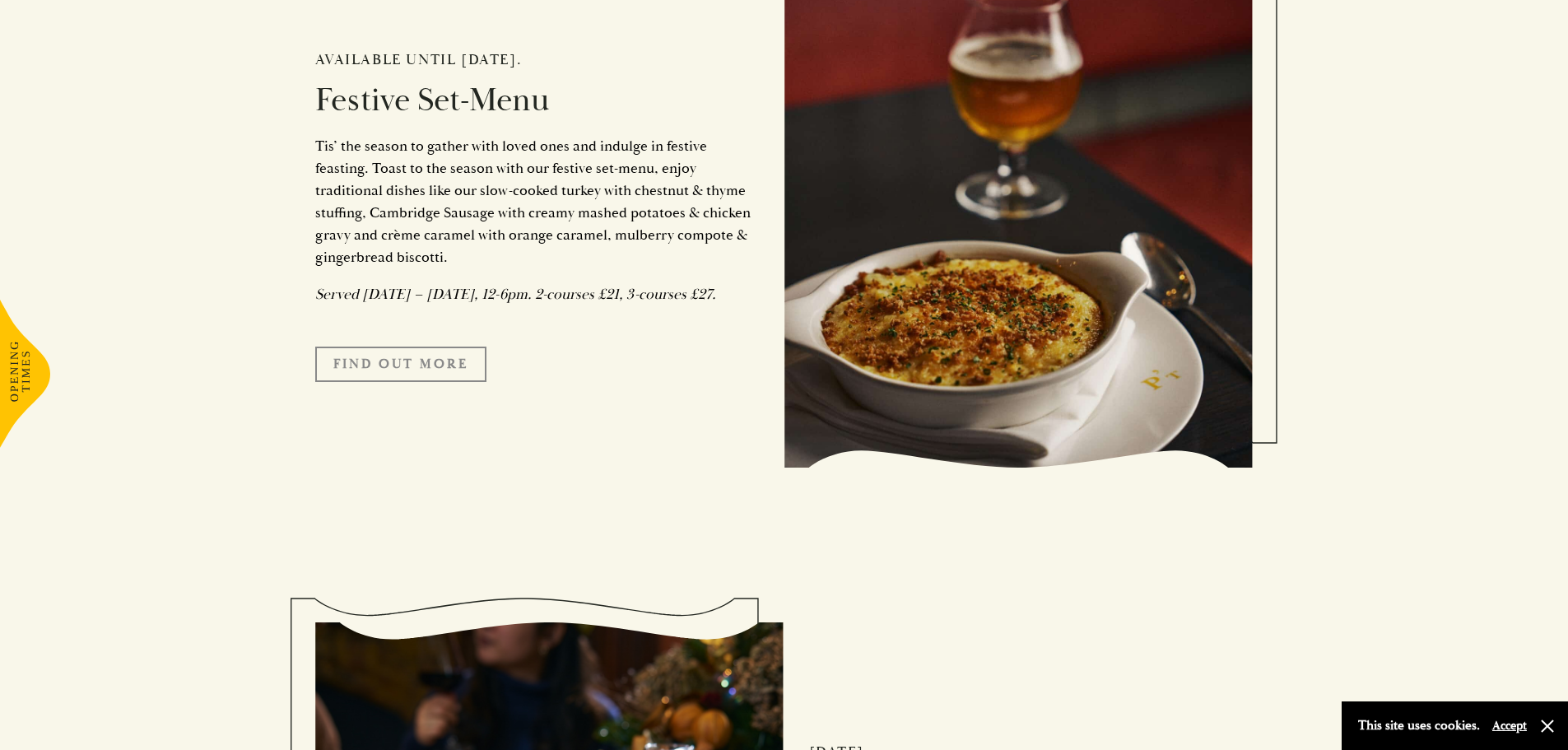
click at [450, 376] on link "FIND OUT MORE" at bounding box center [401, 364] width 171 height 35
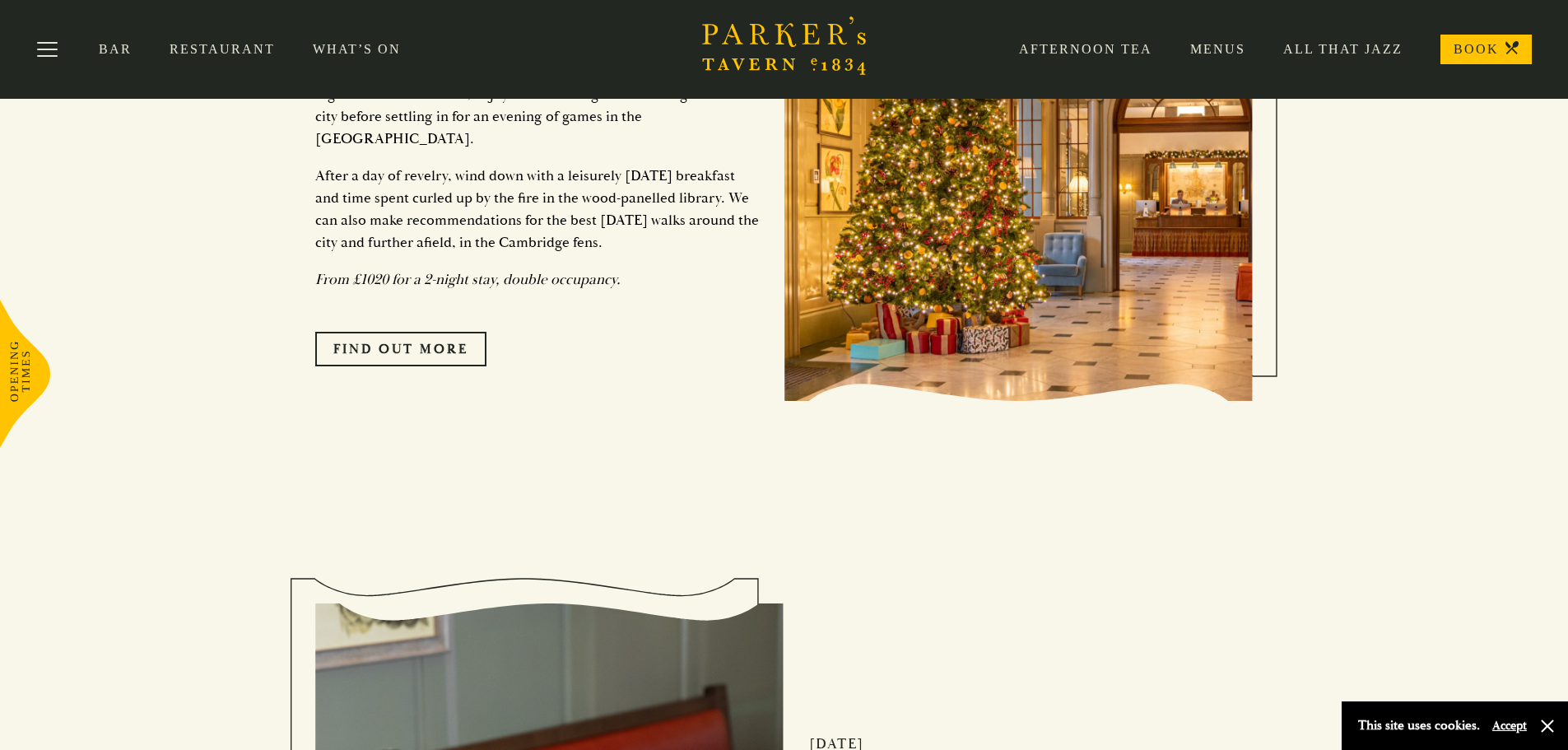
scroll to position [2964, 0]
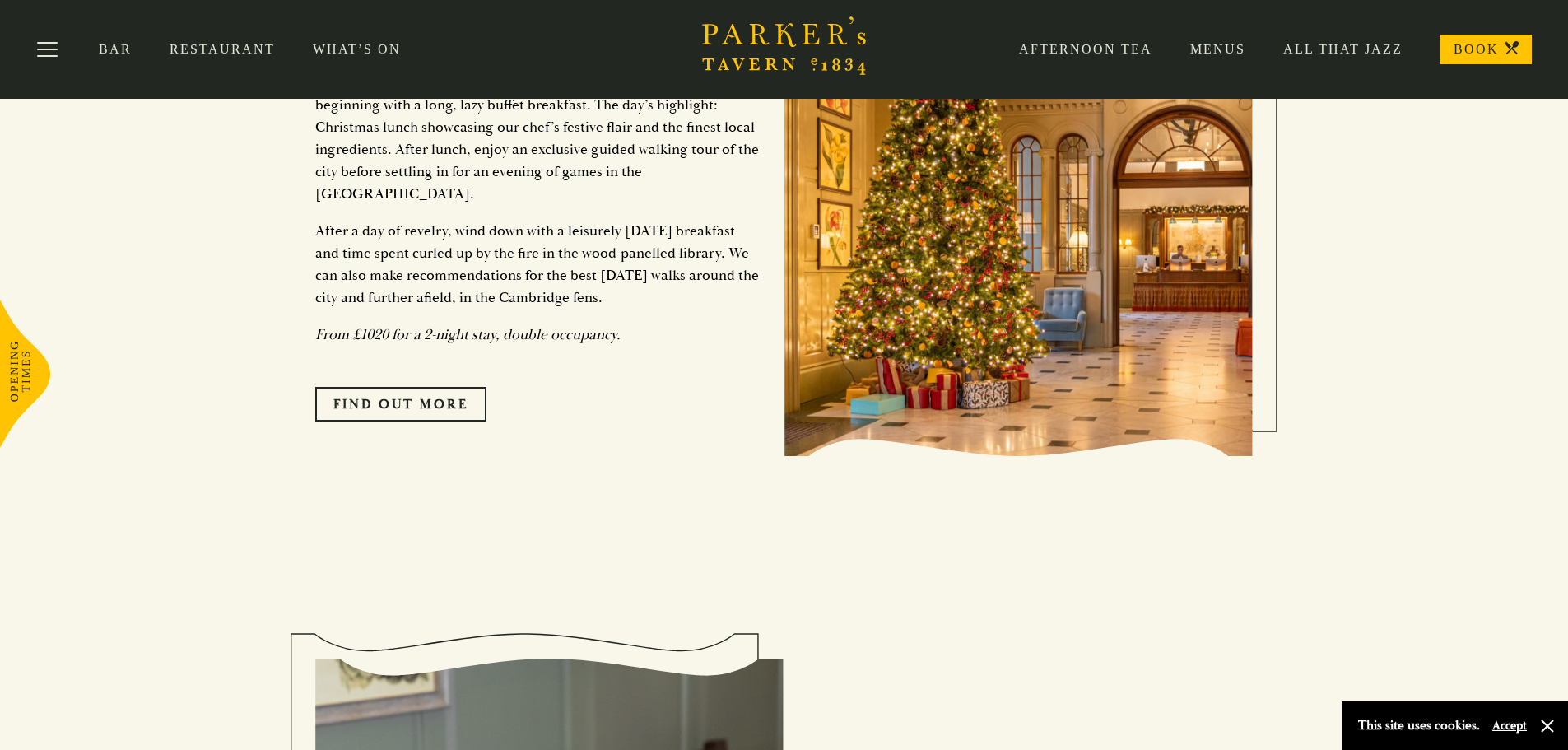
click at [230, 52] on link "Restaurant" at bounding box center [241, 50] width 143 height 17
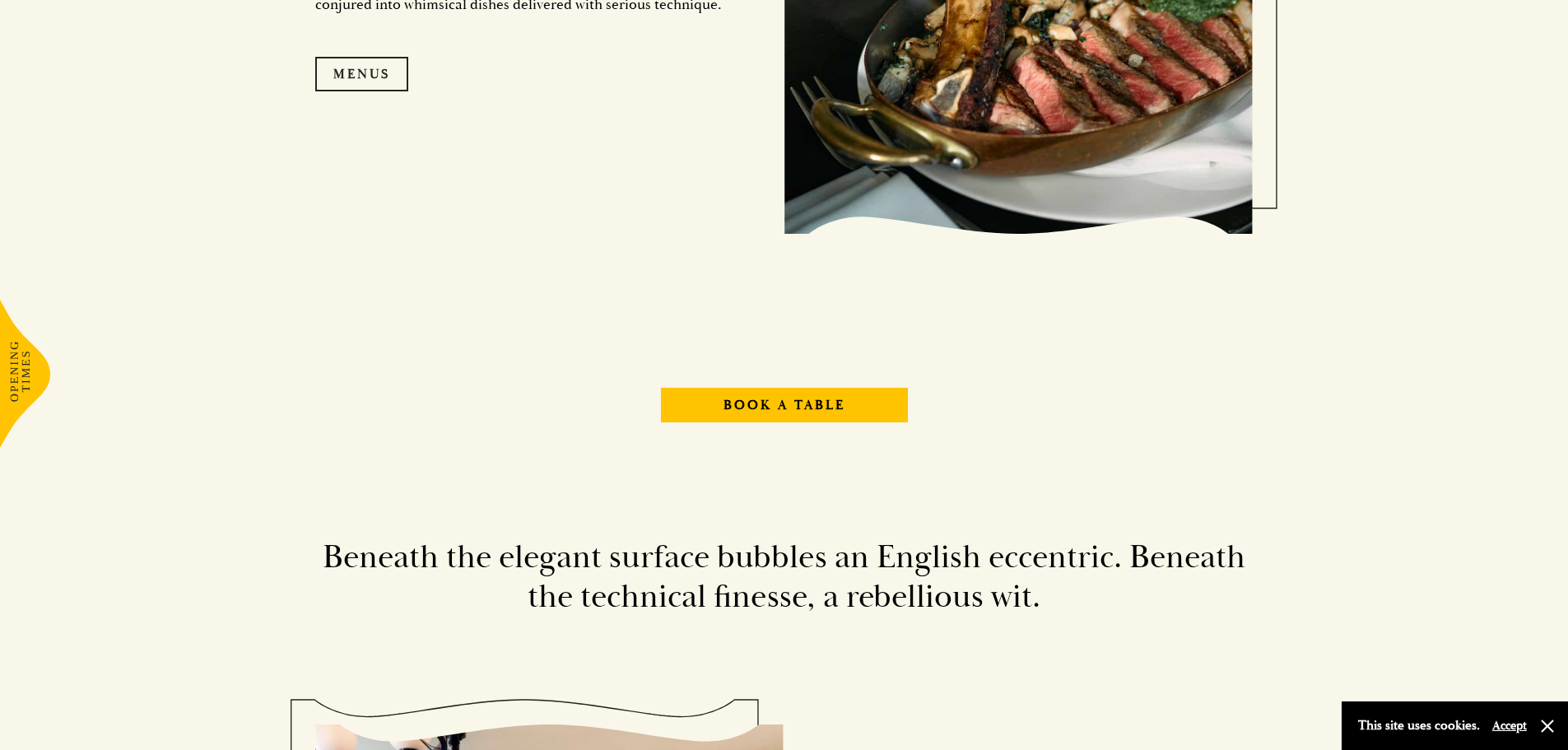
scroll to position [1976, 0]
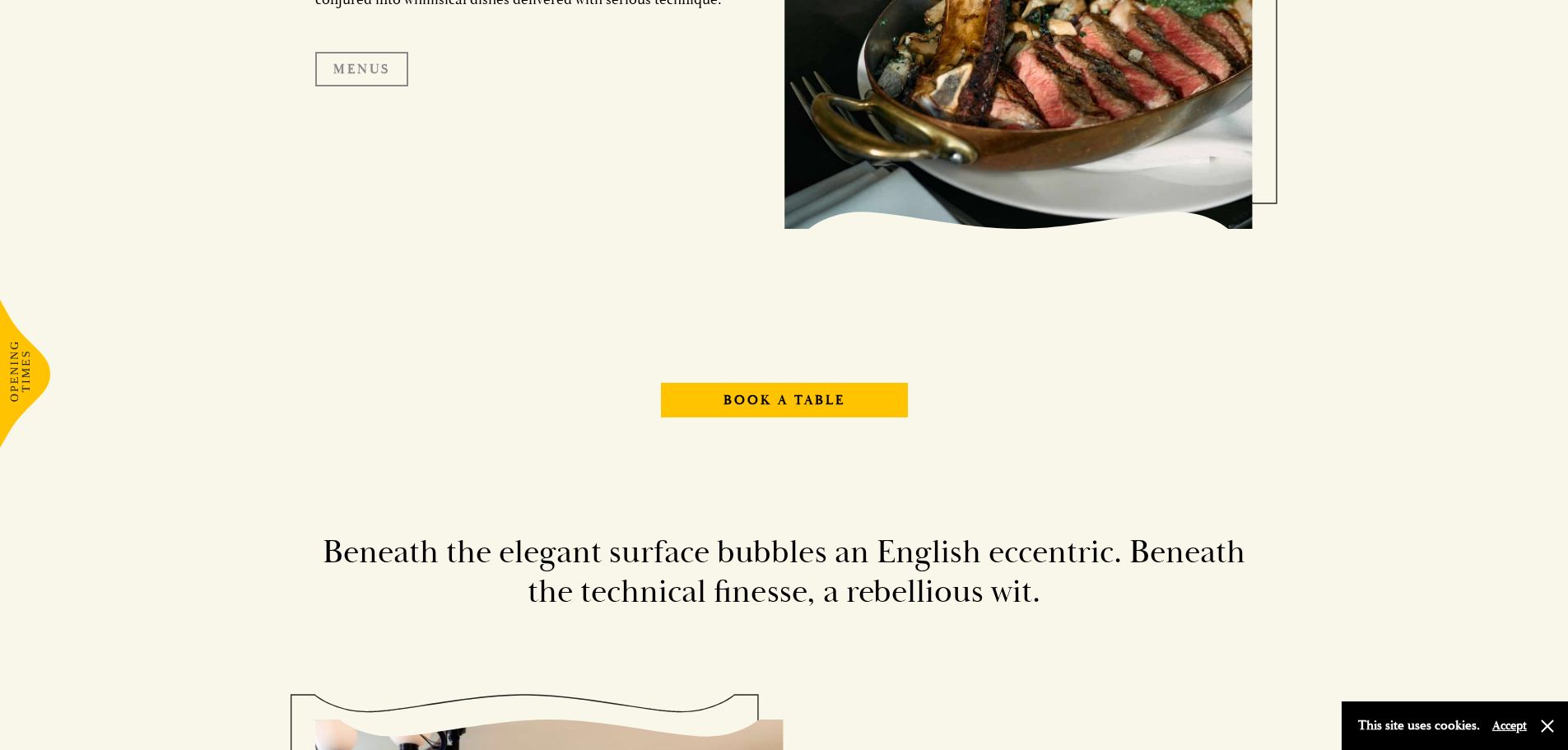
click at [374, 76] on link "Menus" at bounding box center [362, 68] width 93 height 35
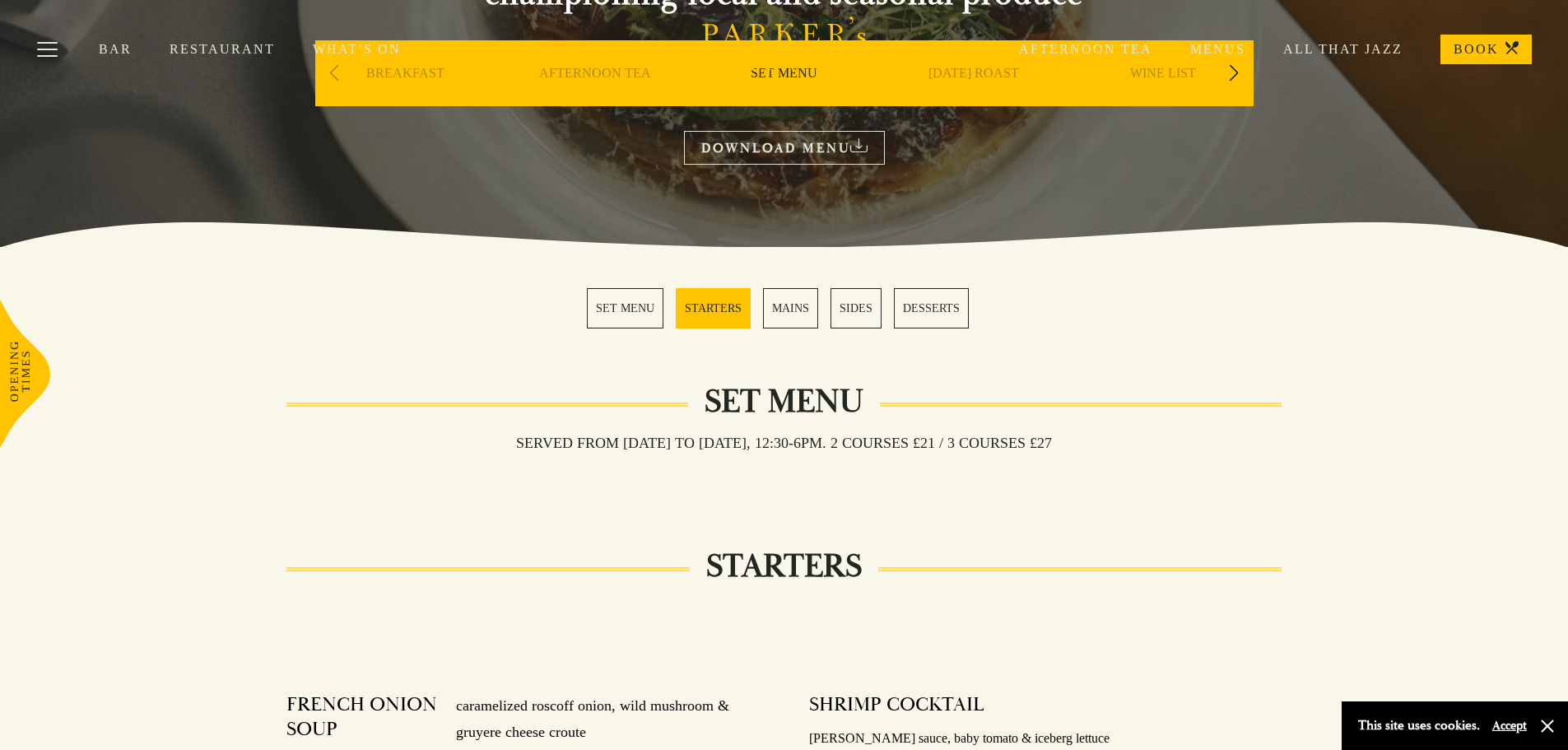
click at [790, 316] on link "MAINS" at bounding box center [790, 309] width 55 height 40
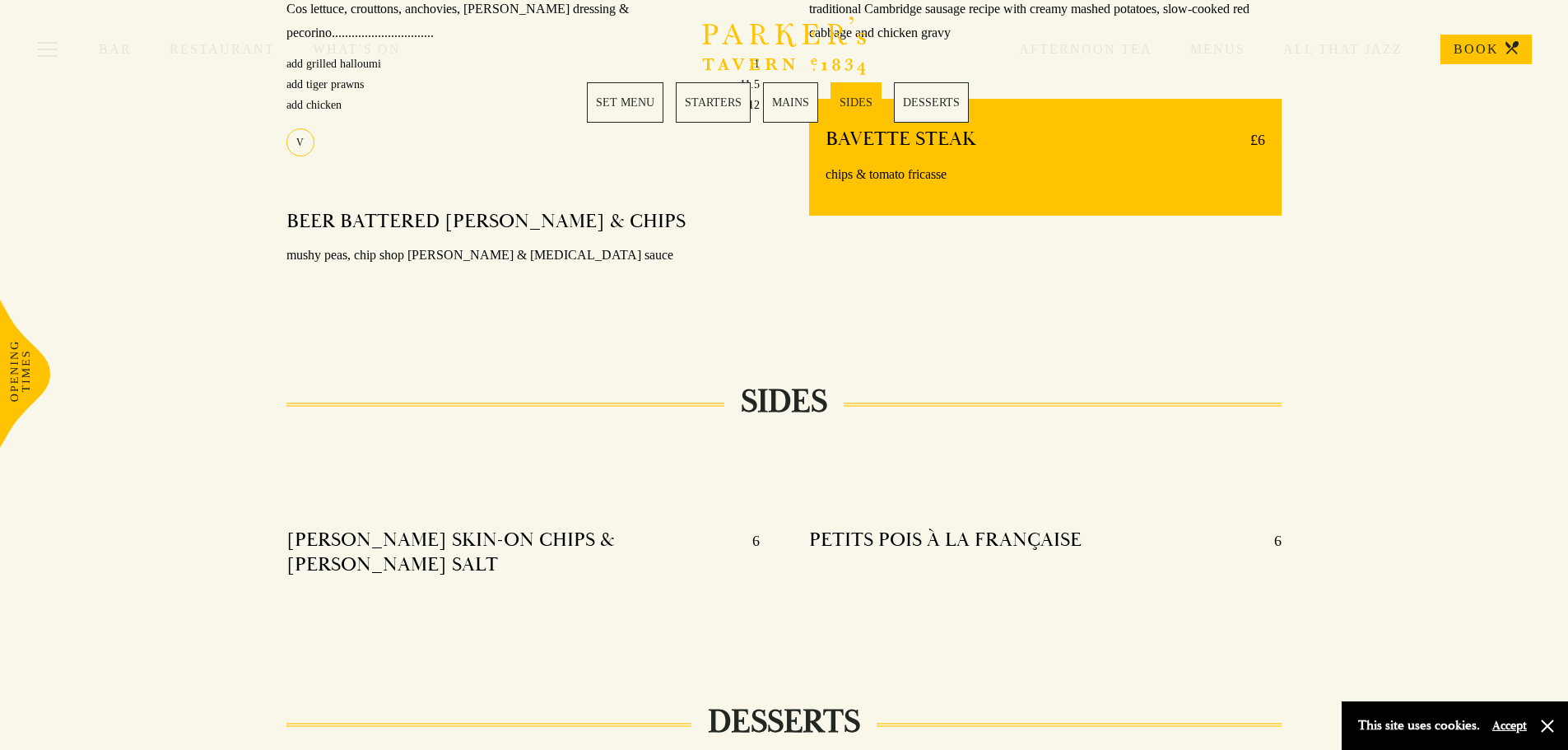
scroll to position [1477, 0]
click at [797, 103] on link "MAINS" at bounding box center [790, 103] width 55 height 40
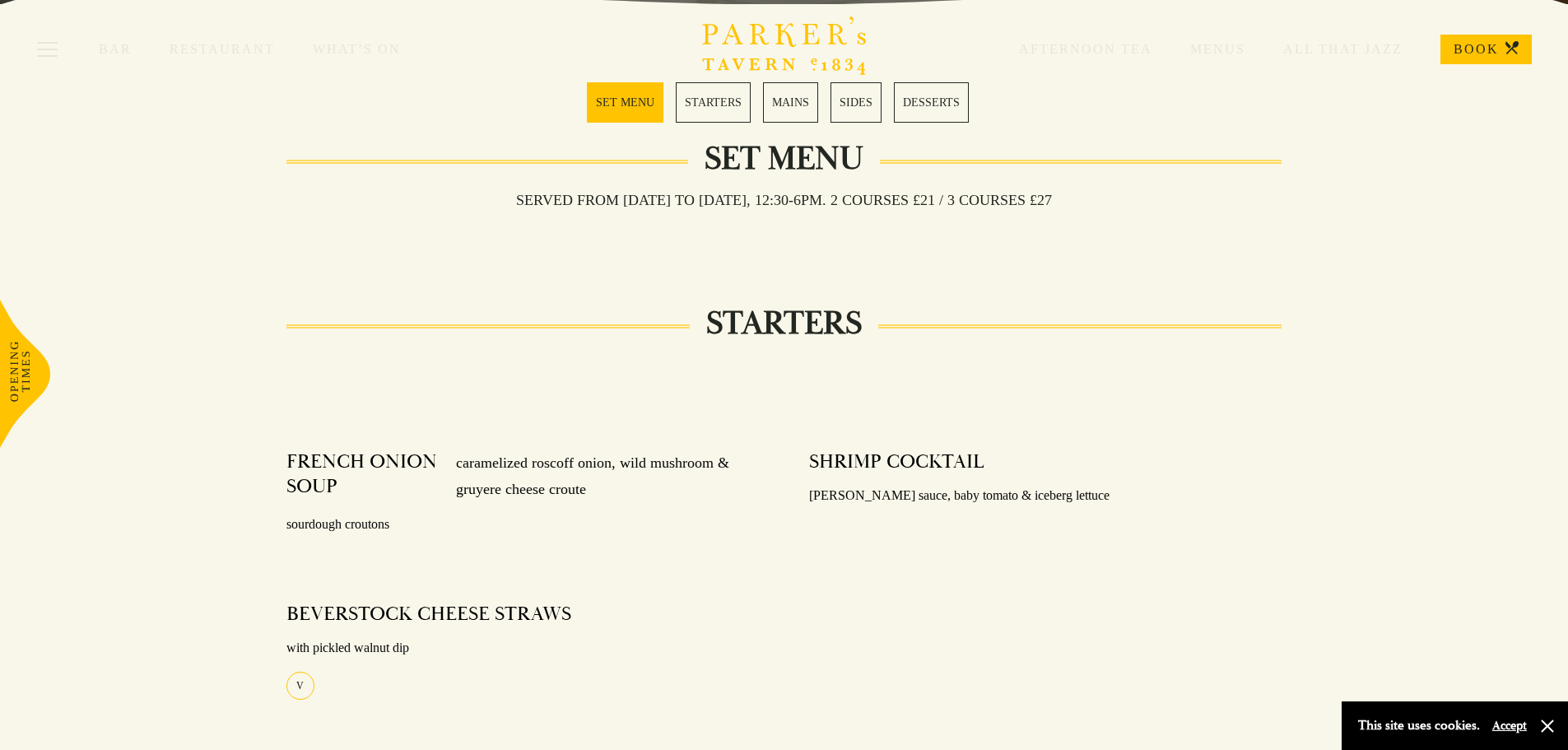
scroll to position [489, 0]
